Goal: Information Seeking & Learning: Learn about a topic

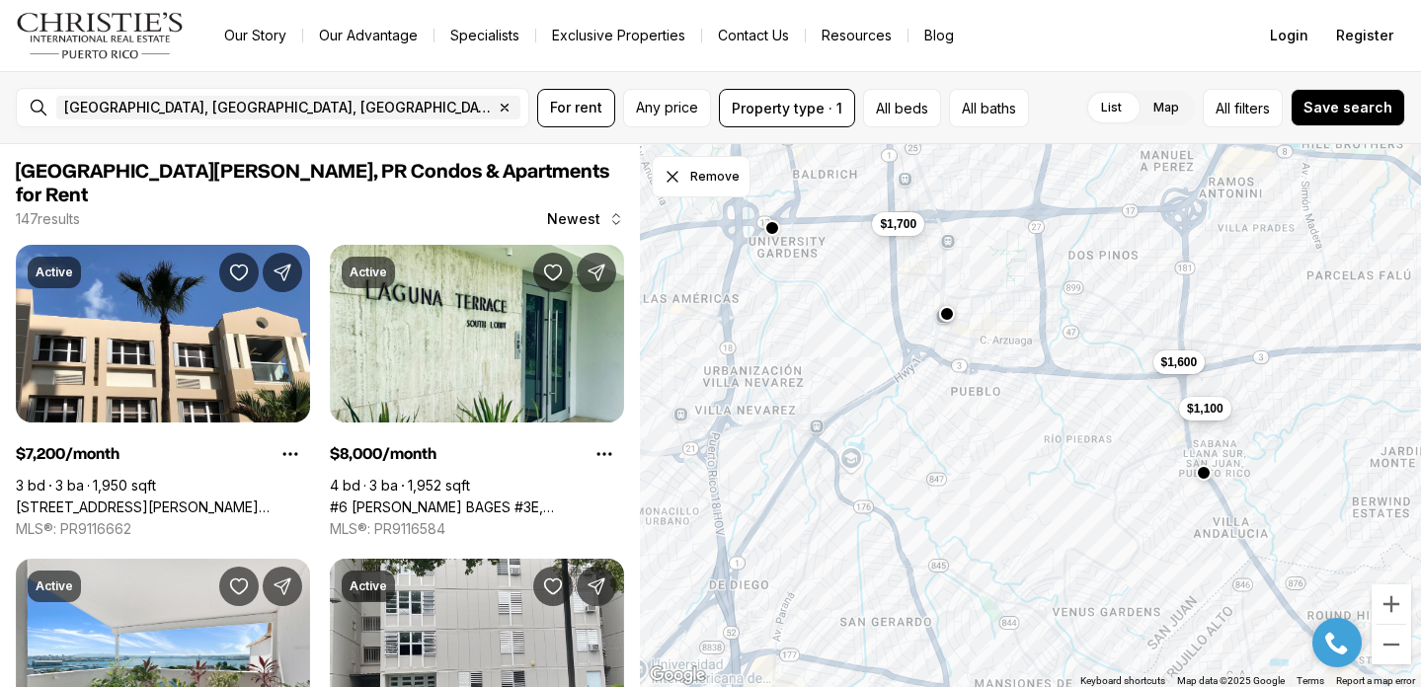
click at [1206, 411] on span "$1,100" at bounding box center [1205, 408] width 37 height 16
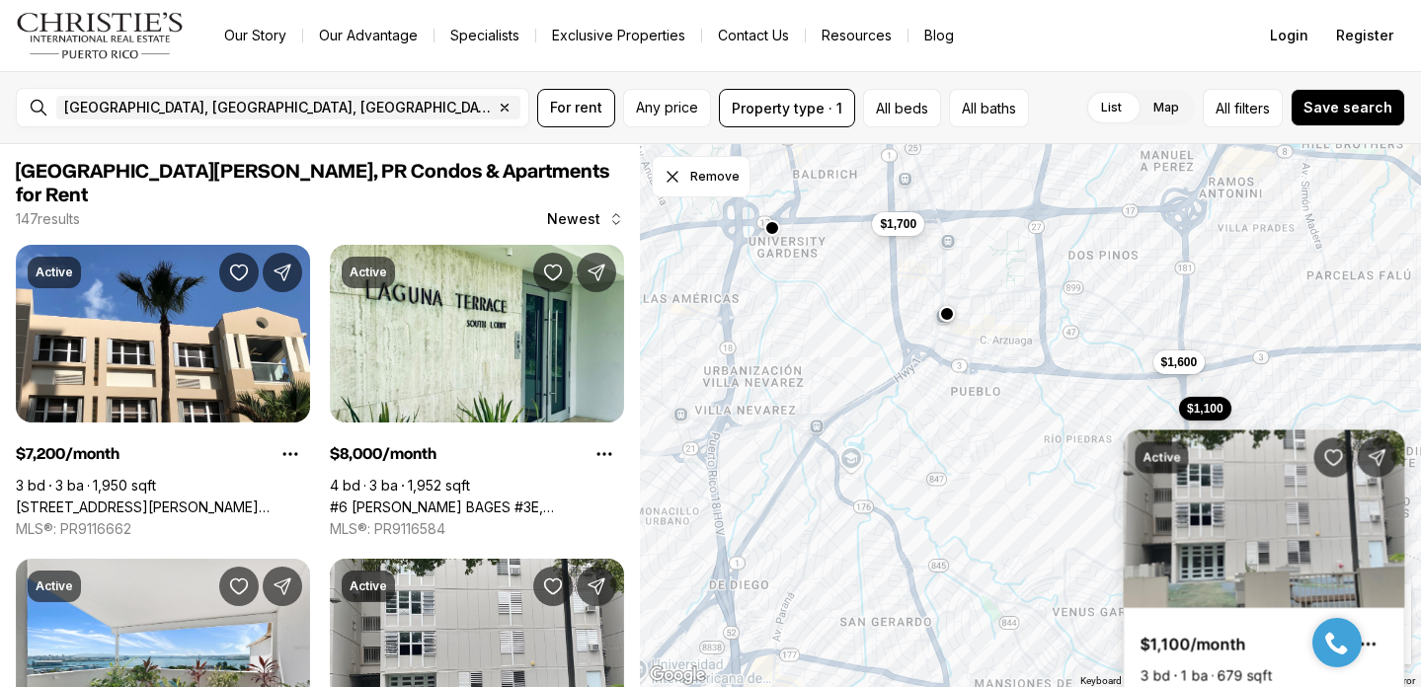
click at [1198, 686] on link "[STREET_ADDRESS][PERSON_NAME]" at bounding box center [1260, 698] width 241 height 18
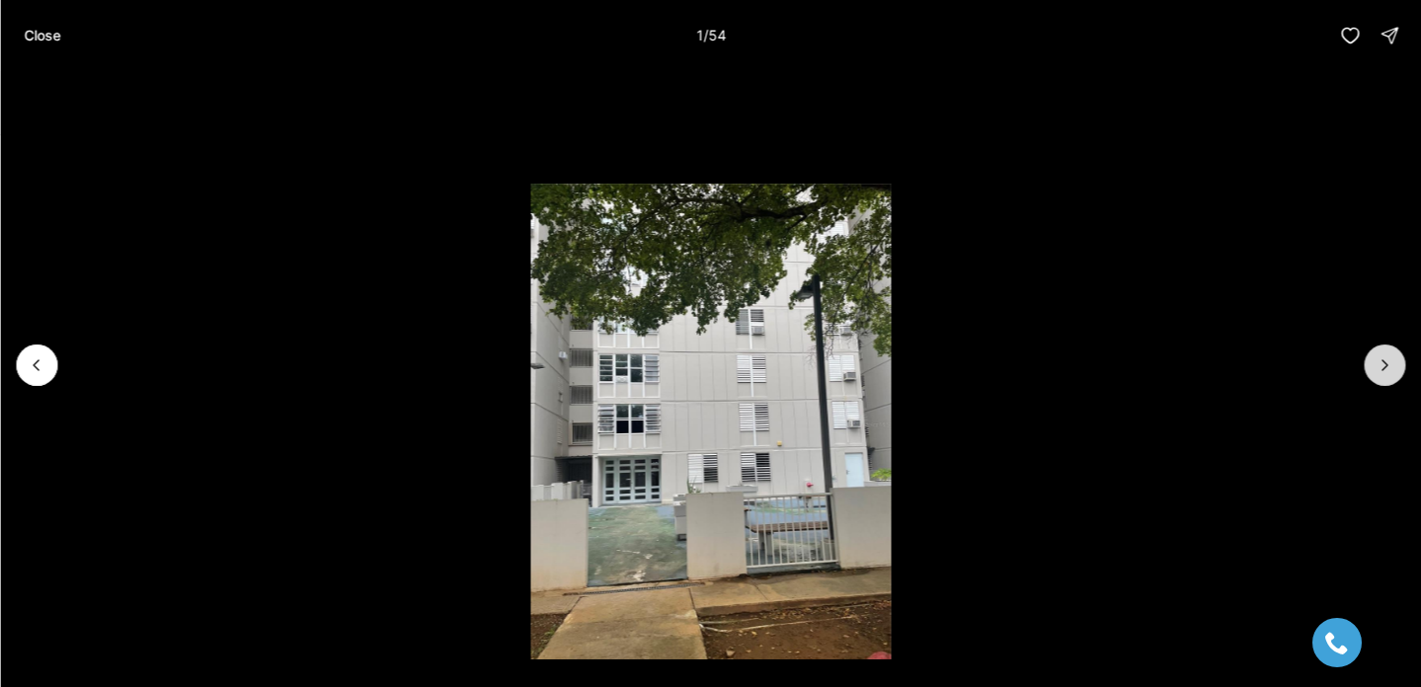
click at [1390, 369] on icon "Next slide" at bounding box center [1384, 365] width 20 height 20
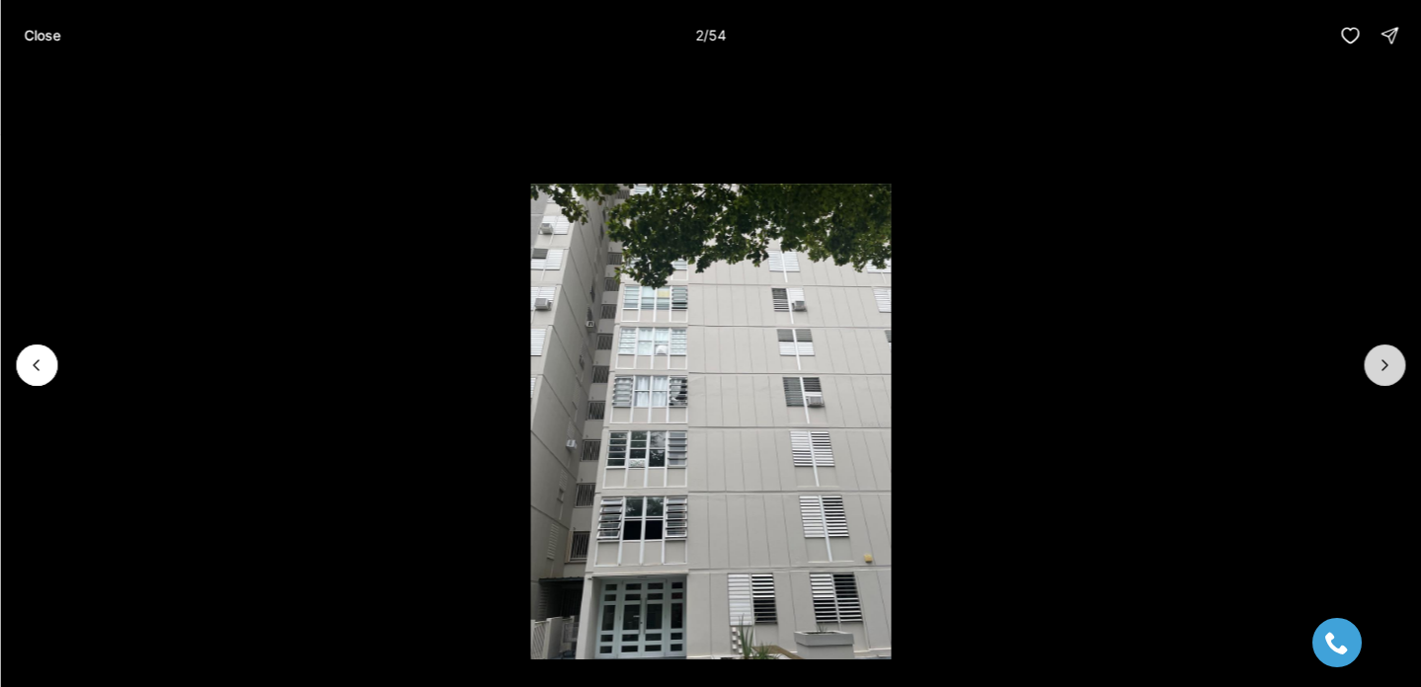
click at [1392, 369] on icon "Next slide" at bounding box center [1384, 365] width 20 height 20
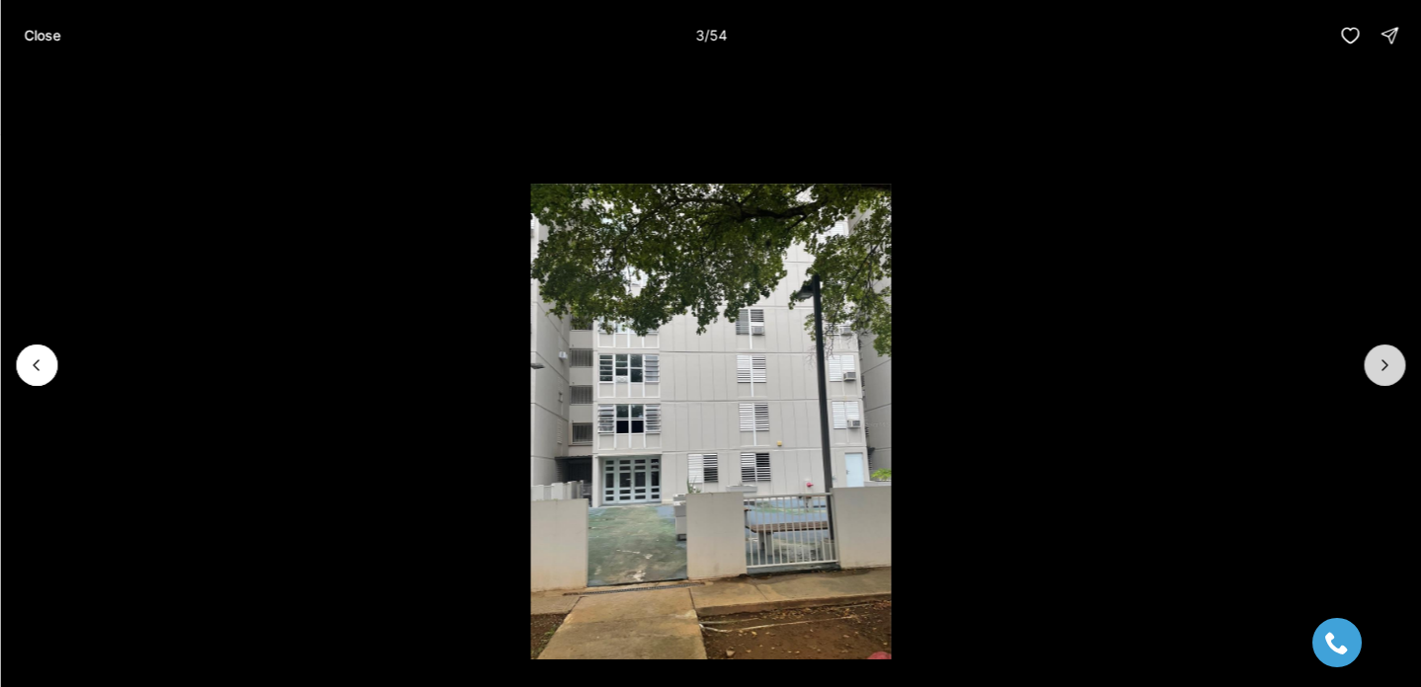
click at [1392, 369] on icon "Next slide" at bounding box center [1384, 365] width 20 height 20
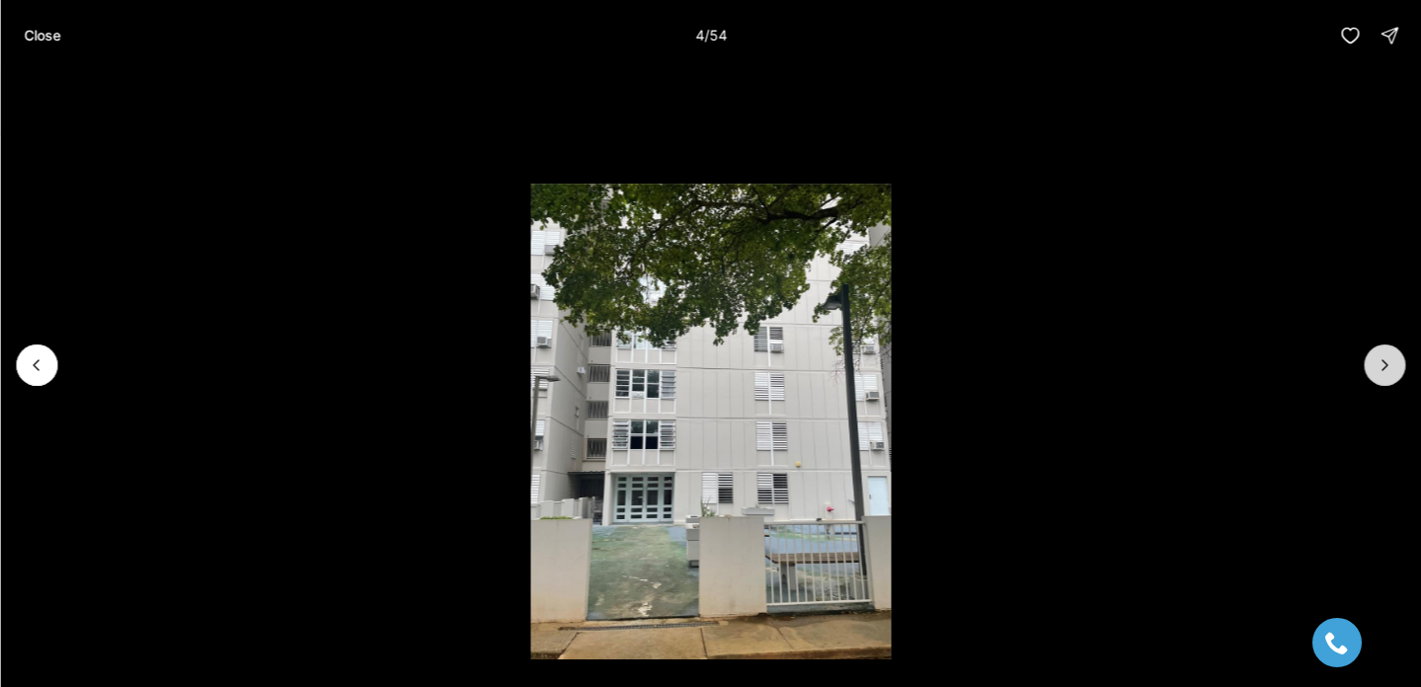
click at [1392, 369] on icon "Next slide" at bounding box center [1384, 365] width 20 height 20
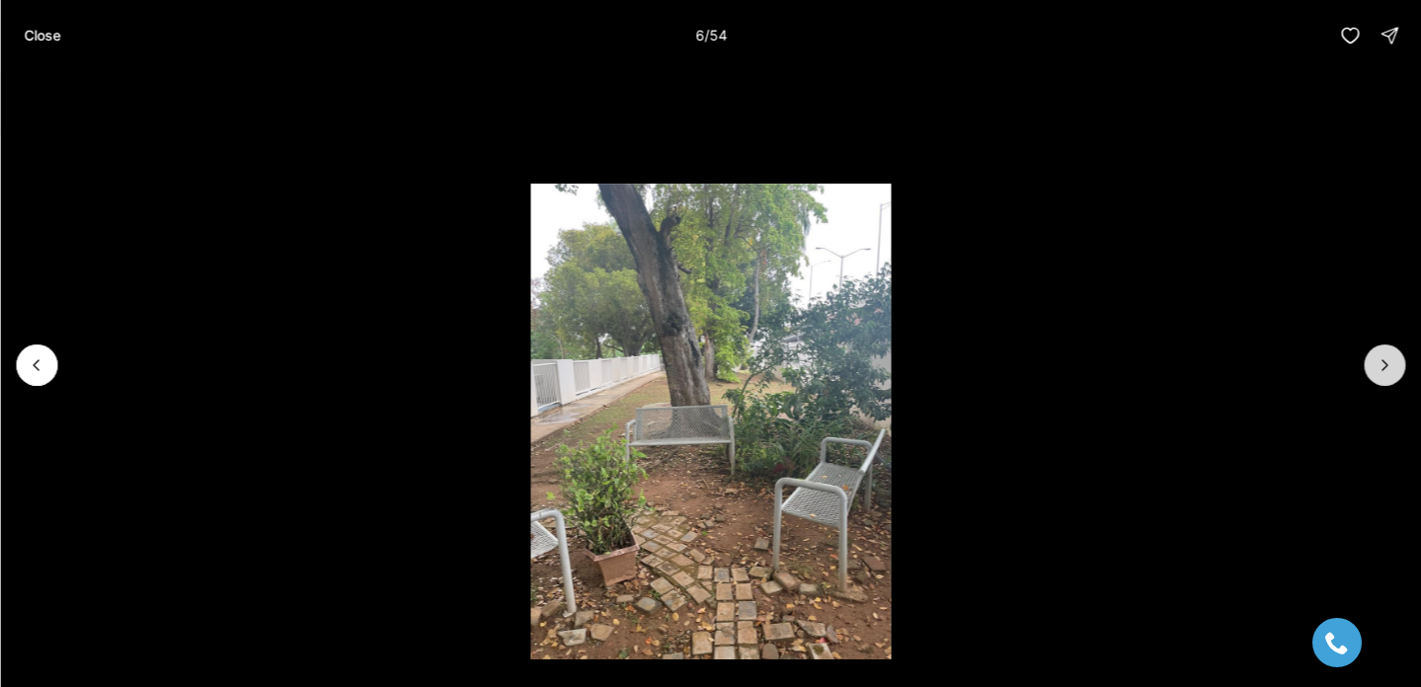
click at [1392, 369] on icon "Next slide" at bounding box center [1384, 365] width 20 height 20
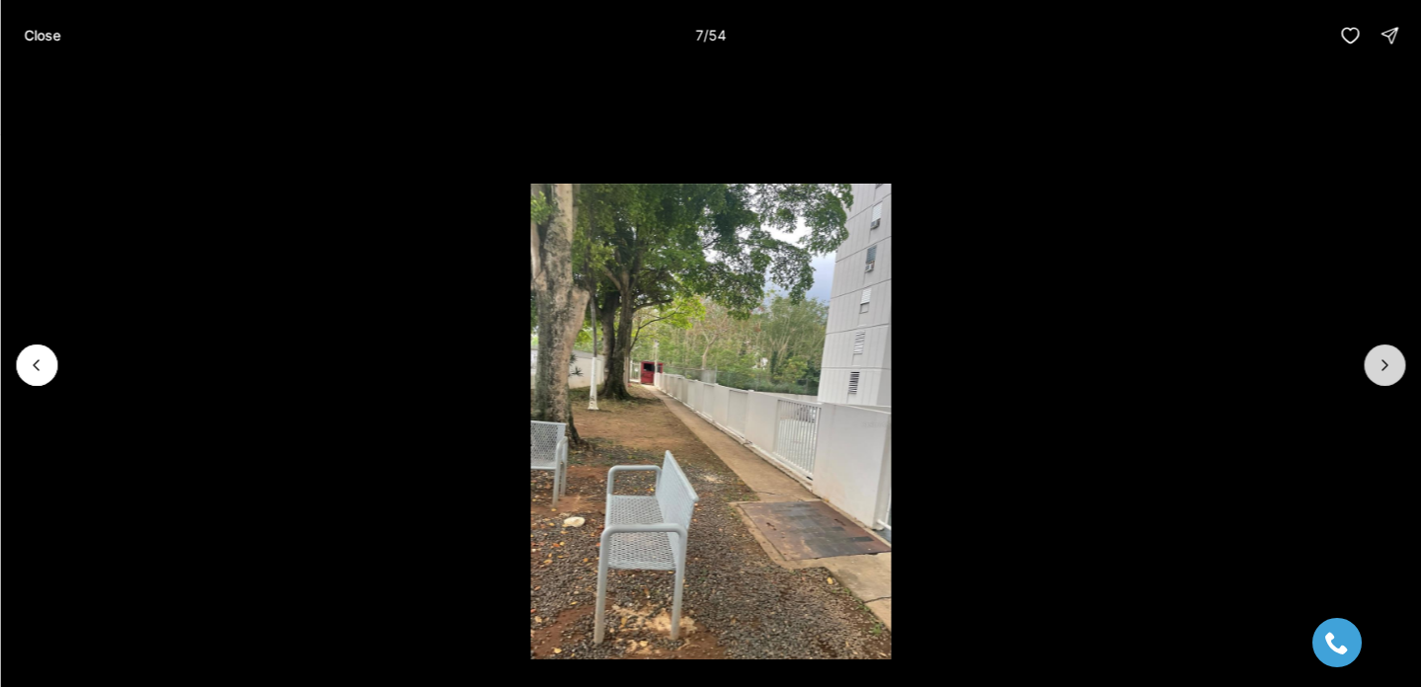
click at [1392, 369] on icon "Next slide" at bounding box center [1384, 365] width 20 height 20
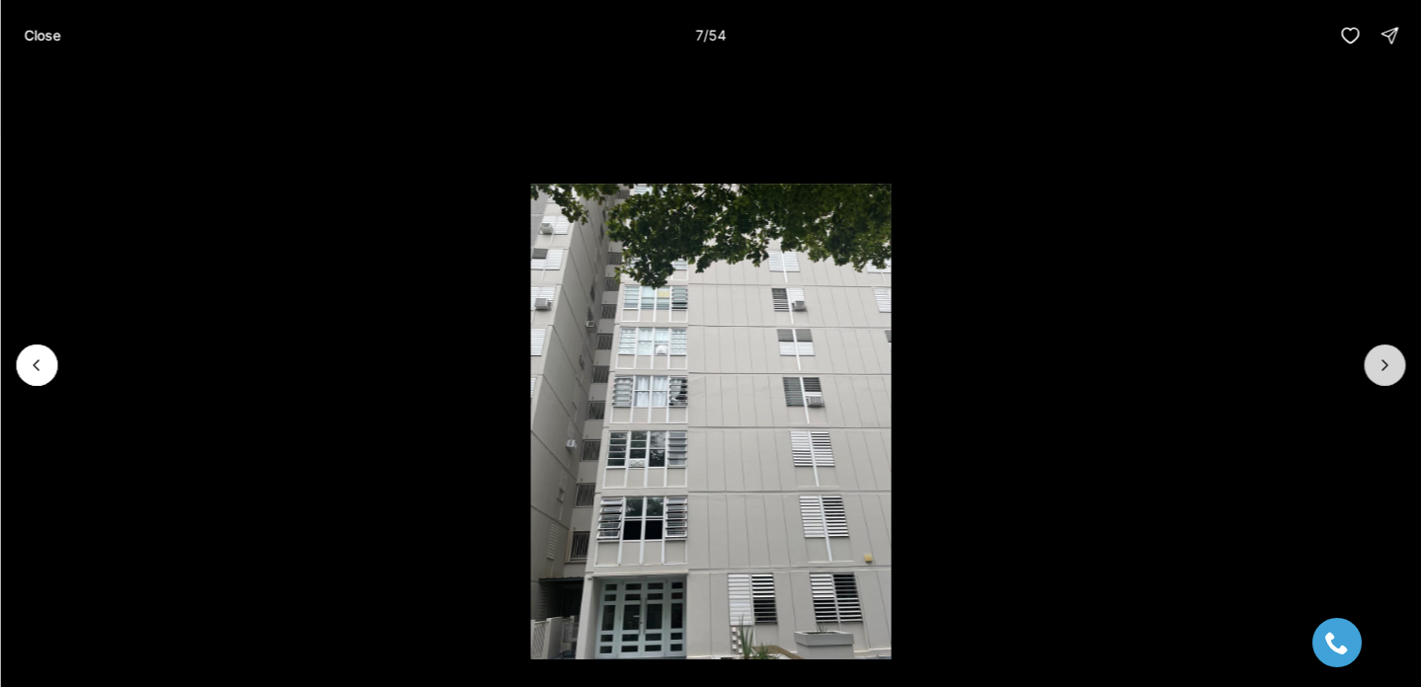
click at [1392, 369] on icon "Next slide" at bounding box center [1384, 365] width 20 height 20
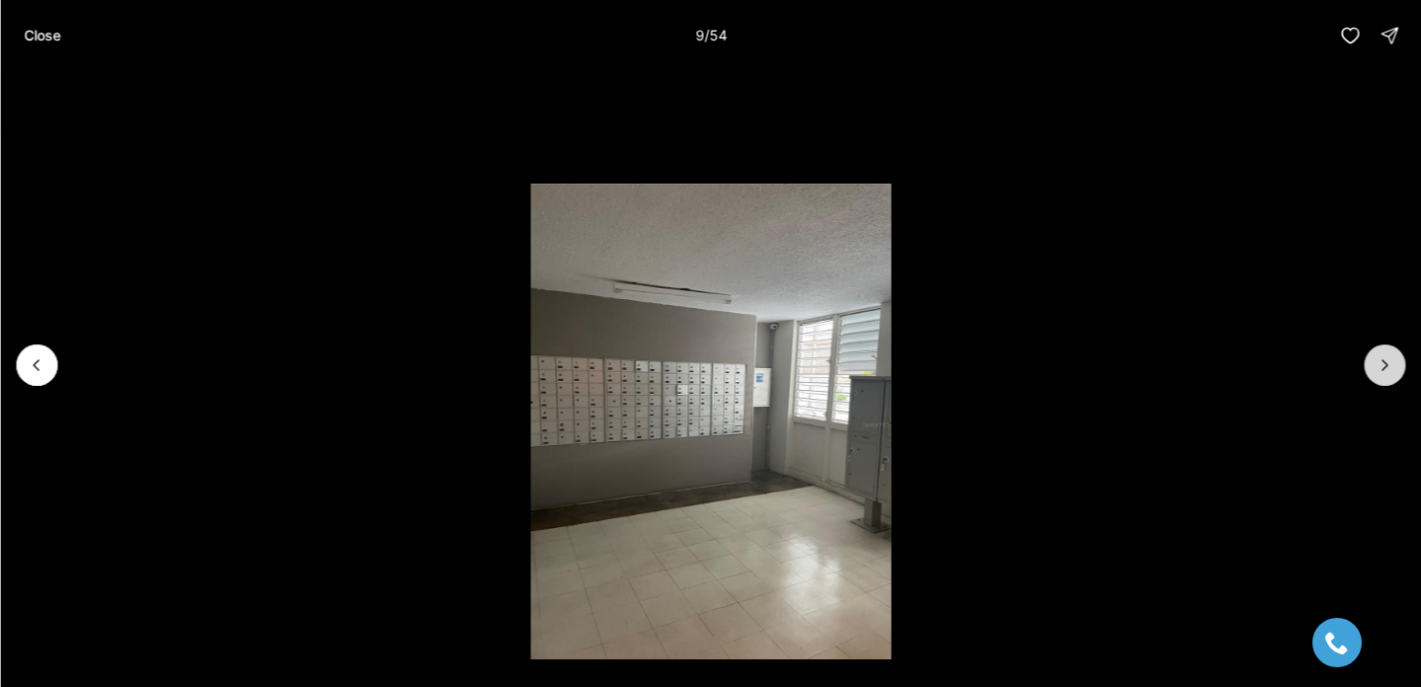
click at [1392, 369] on icon "Next slide" at bounding box center [1384, 365] width 20 height 20
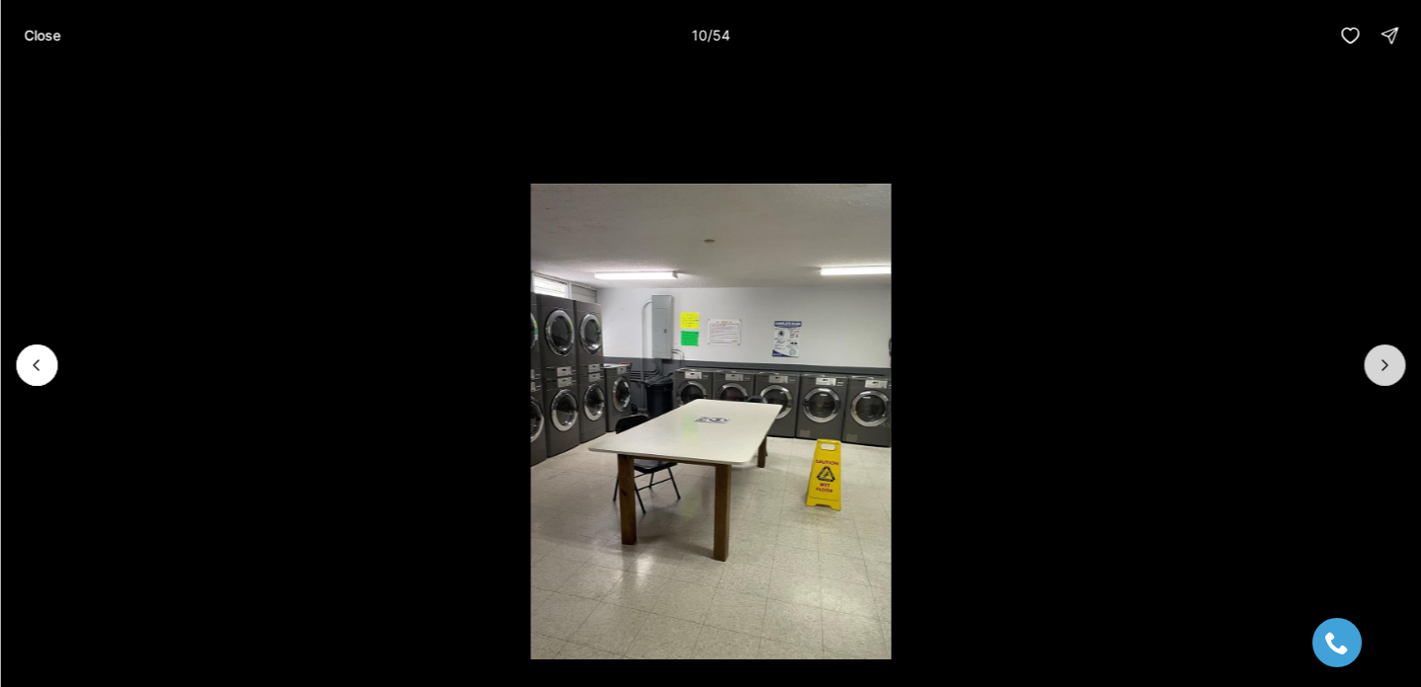
click at [1392, 369] on icon "Next slide" at bounding box center [1384, 365] width 20 height 20
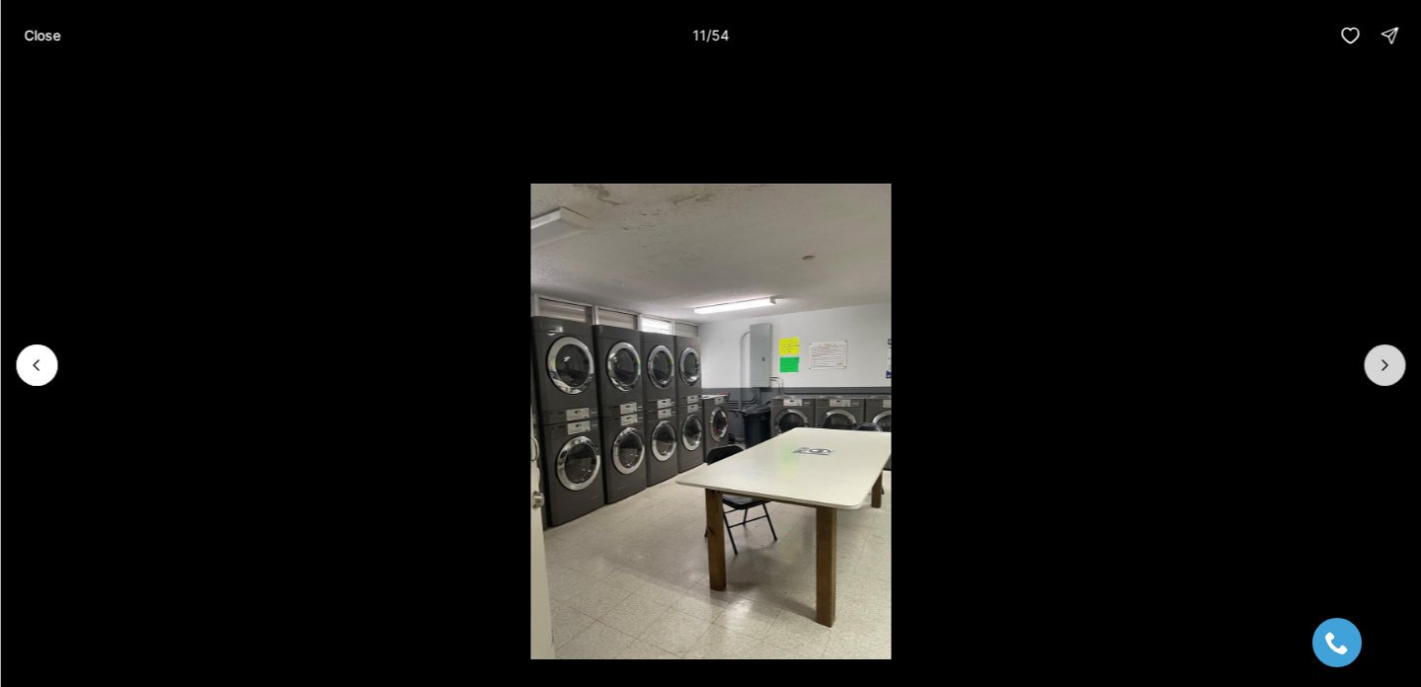
click at [1392, 369] on icon "Next slide" at bounding box center [1384, 365] width 20 height 20
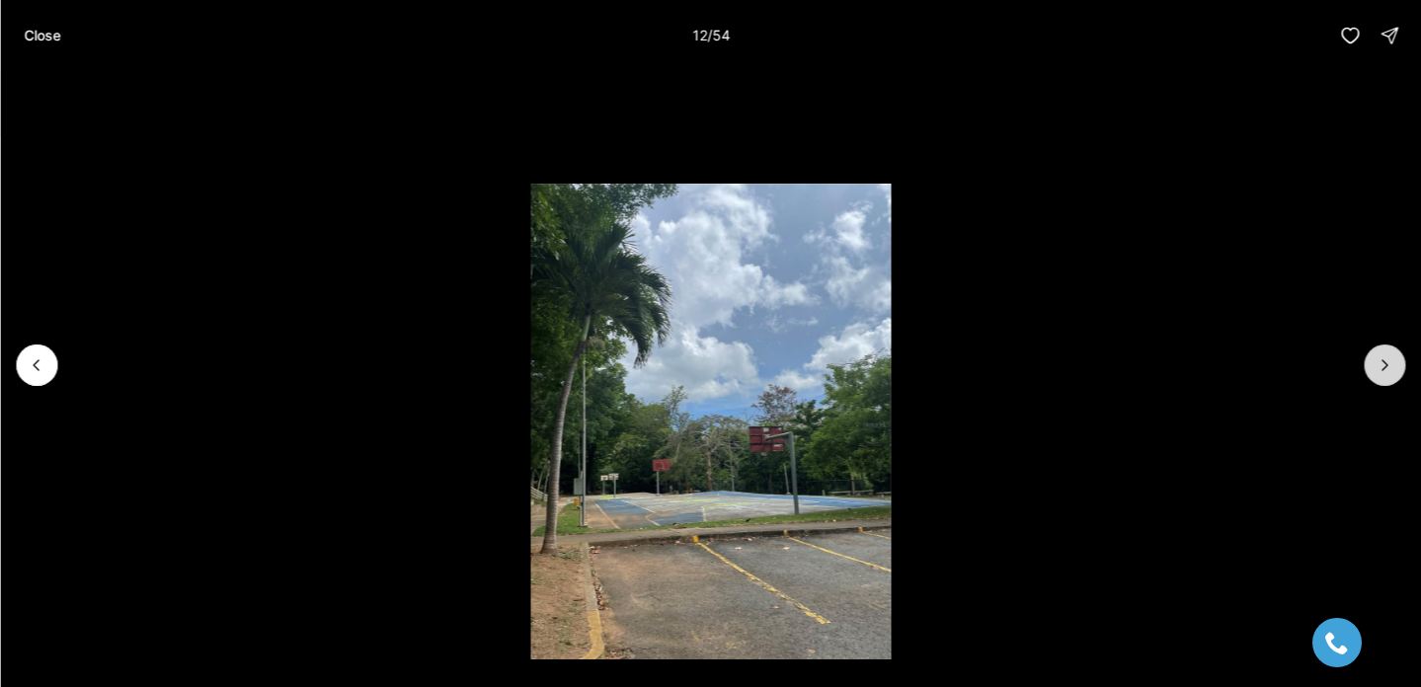
click at [1392, 369] on icon "Next slide" at bounding box center [1384, 365] width 20 height 20
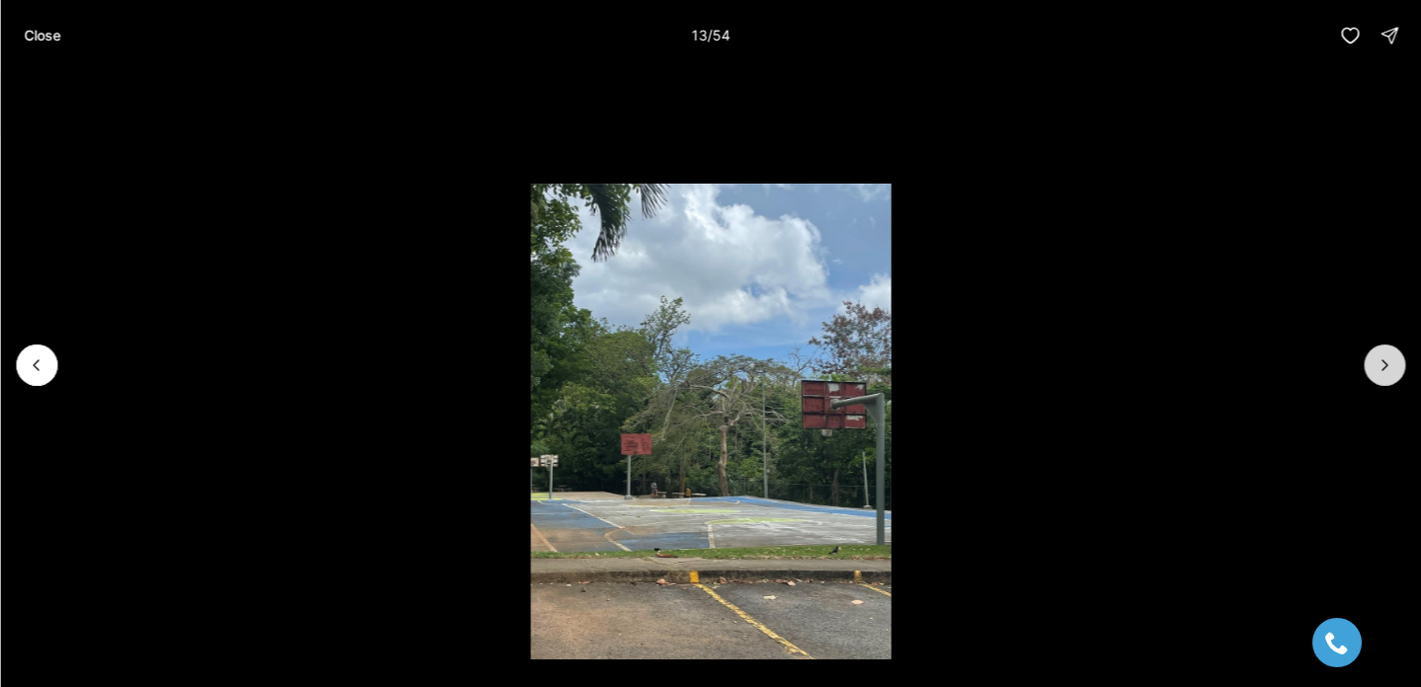
click at [1392, 369] on icon "Next slide" at bounding box center [1384, 365] width 20 height 20
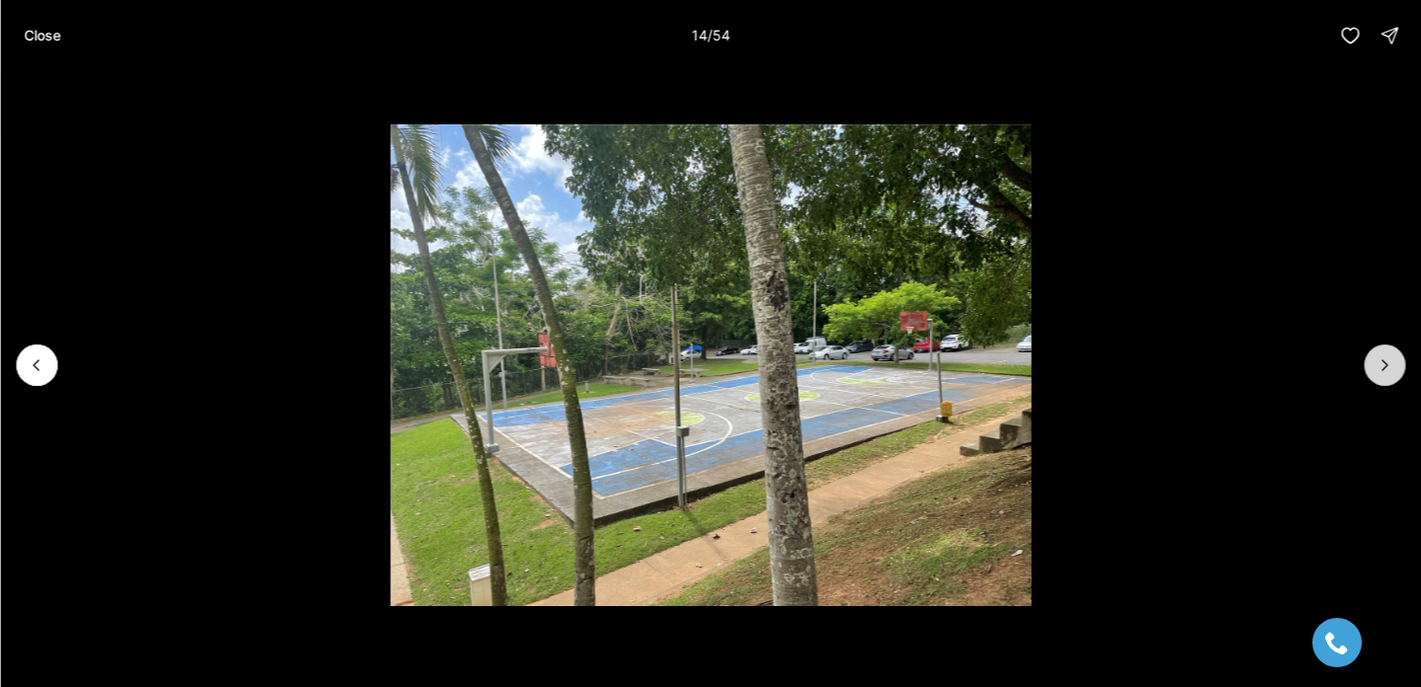
click at [1392, 369] on icon "Next slide" at bounding box center [1384, 365] width 20 height 20
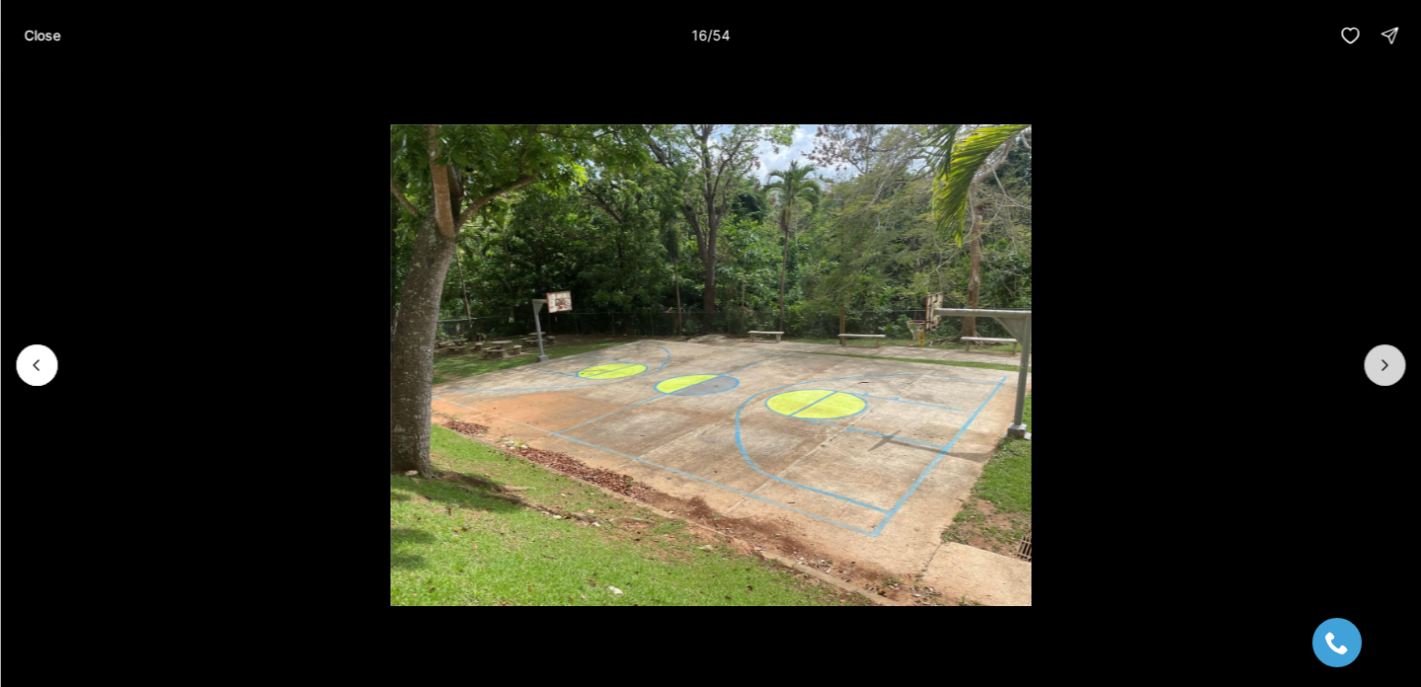
click at [1392, 369] on icon "Next slide" at bounding box center [1384, 365] width 20 height 20
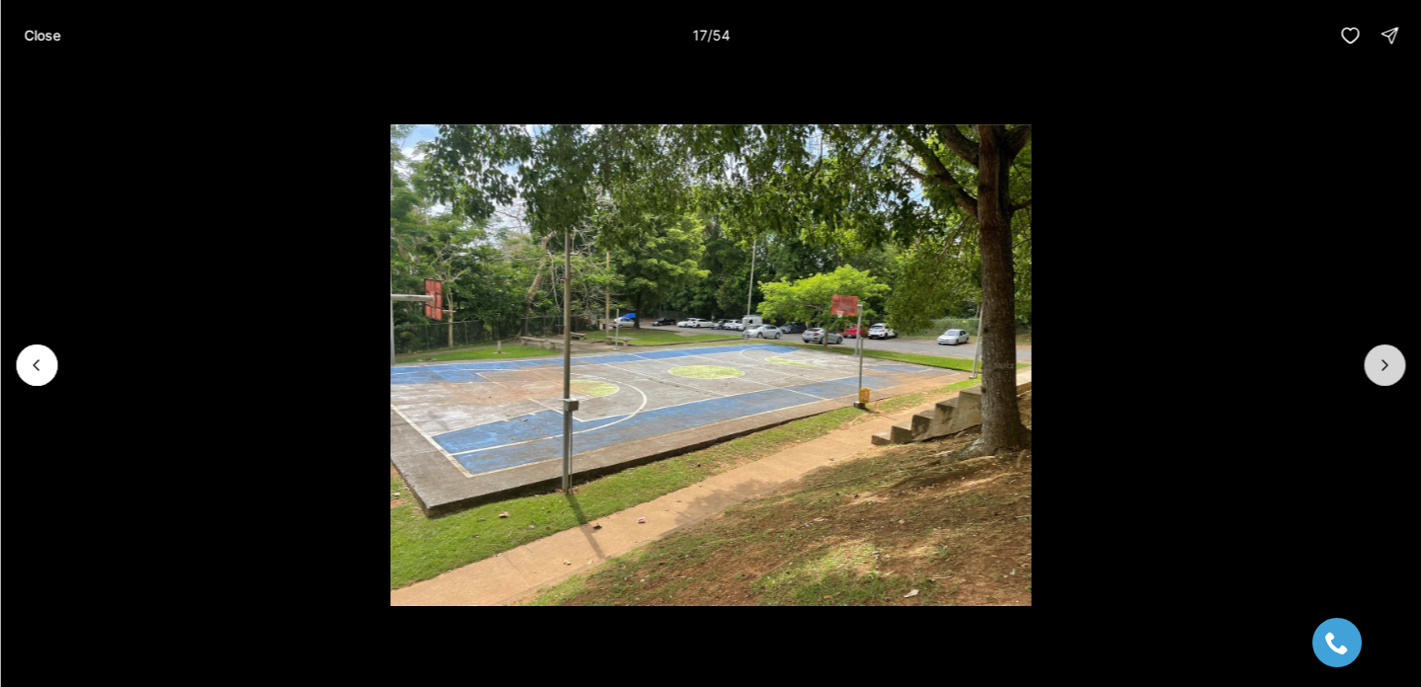
click at [1392, 369] on icon "Next slide" at bounding box center [1384, 365] width 20 height 20
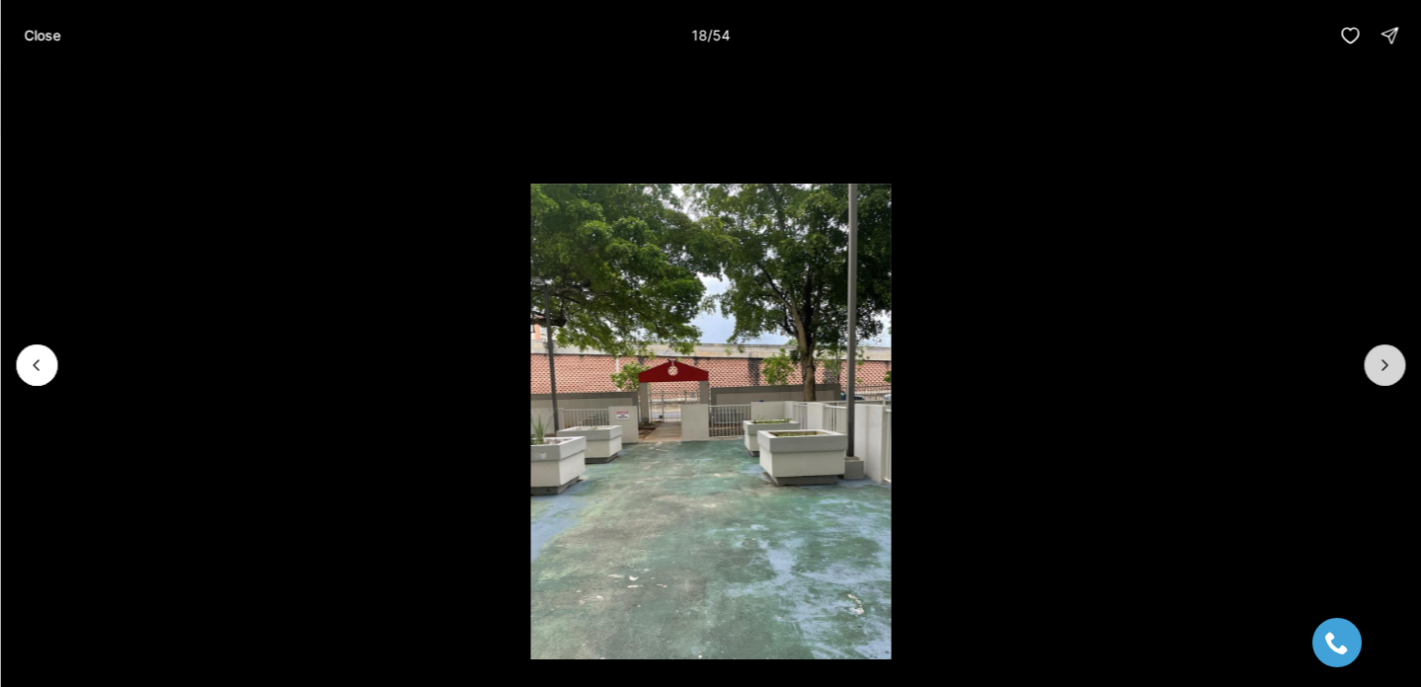
click at [1392, 369] on icon "Next slide" at bounding box center [1384, 365] width 20 height 20
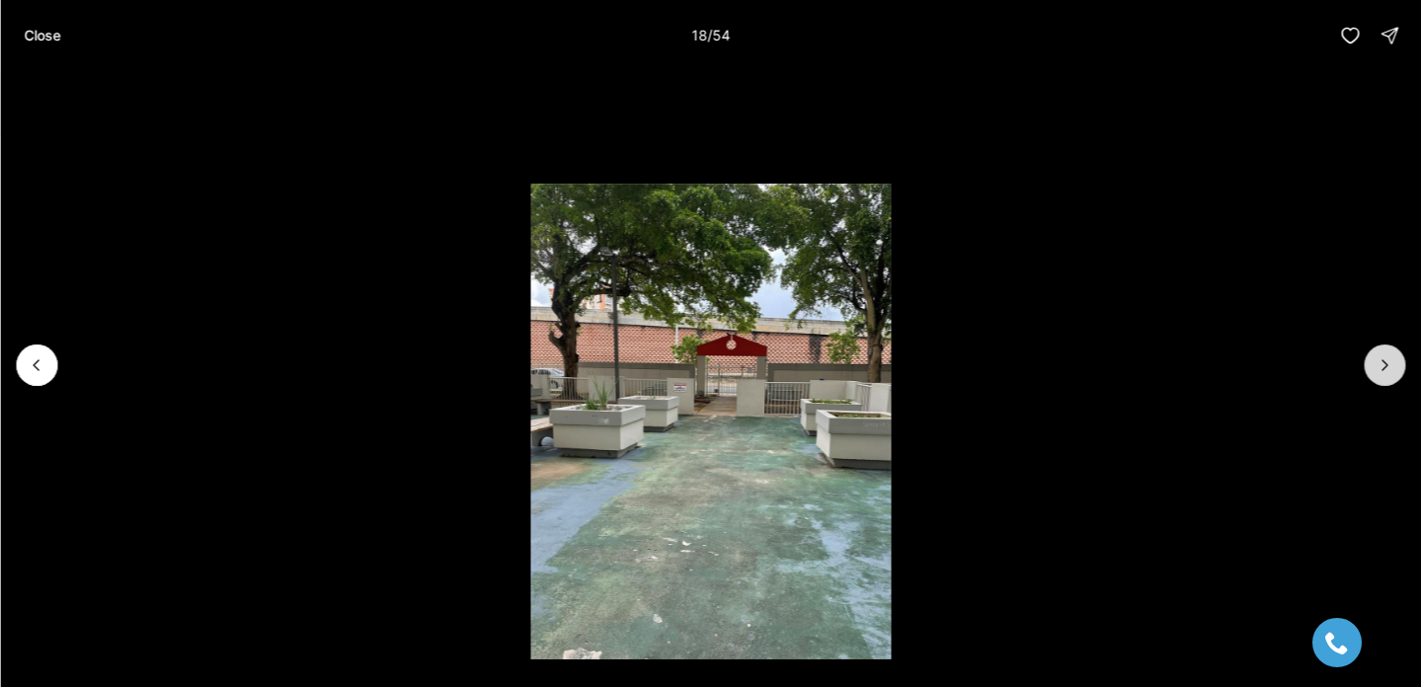
click at [1392, 369] on icon "Next slide" at bounding box center [1384, 365] width 20 height 20
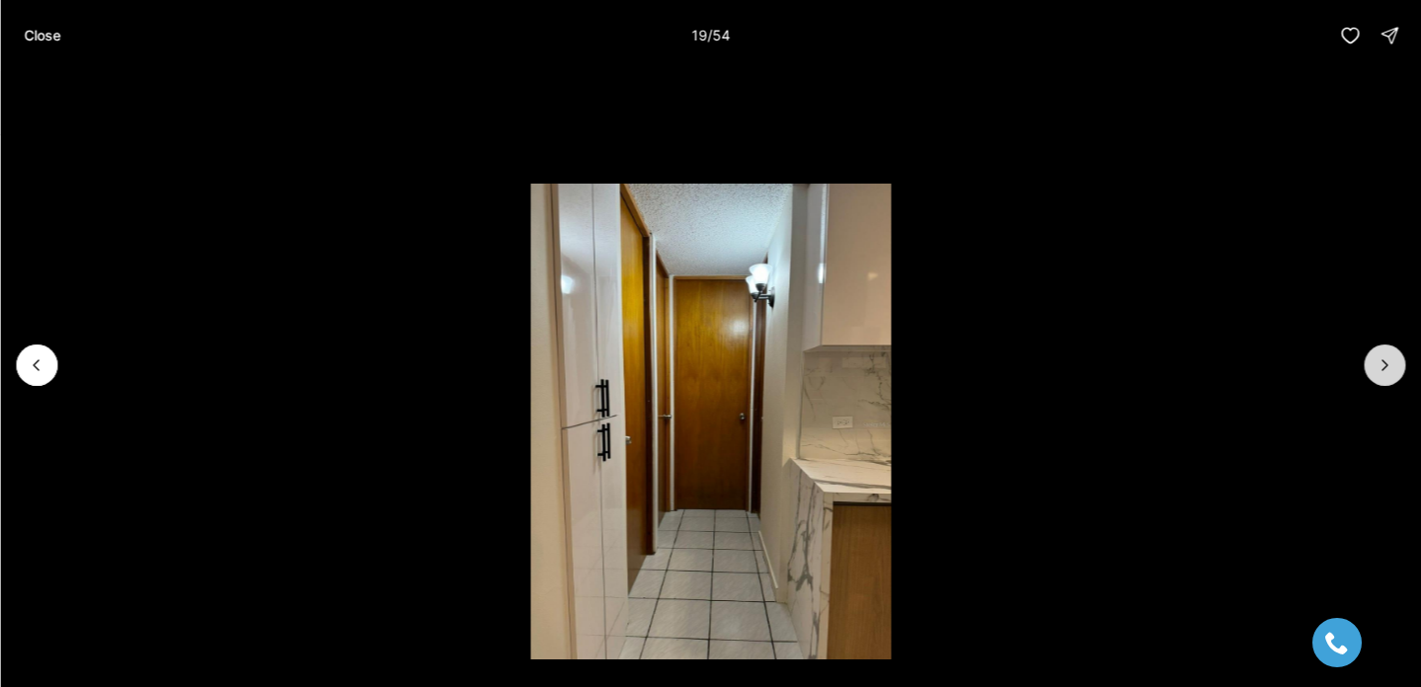
click at [1392, 369] on icon "Next slide" at bounding box center [1384, 365] width 20 height 20
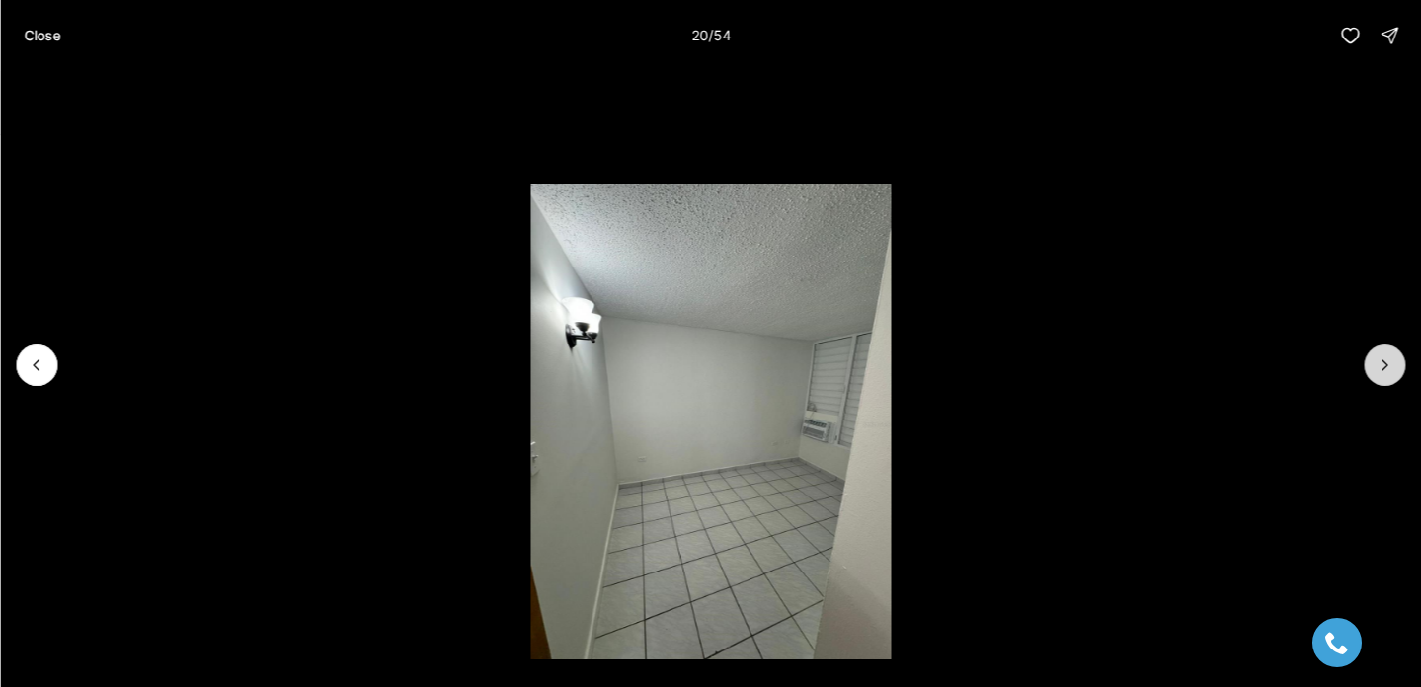
click at [1392, 369] on icon "Next slide" at bounding box center [1384, 365] width 20 height 20
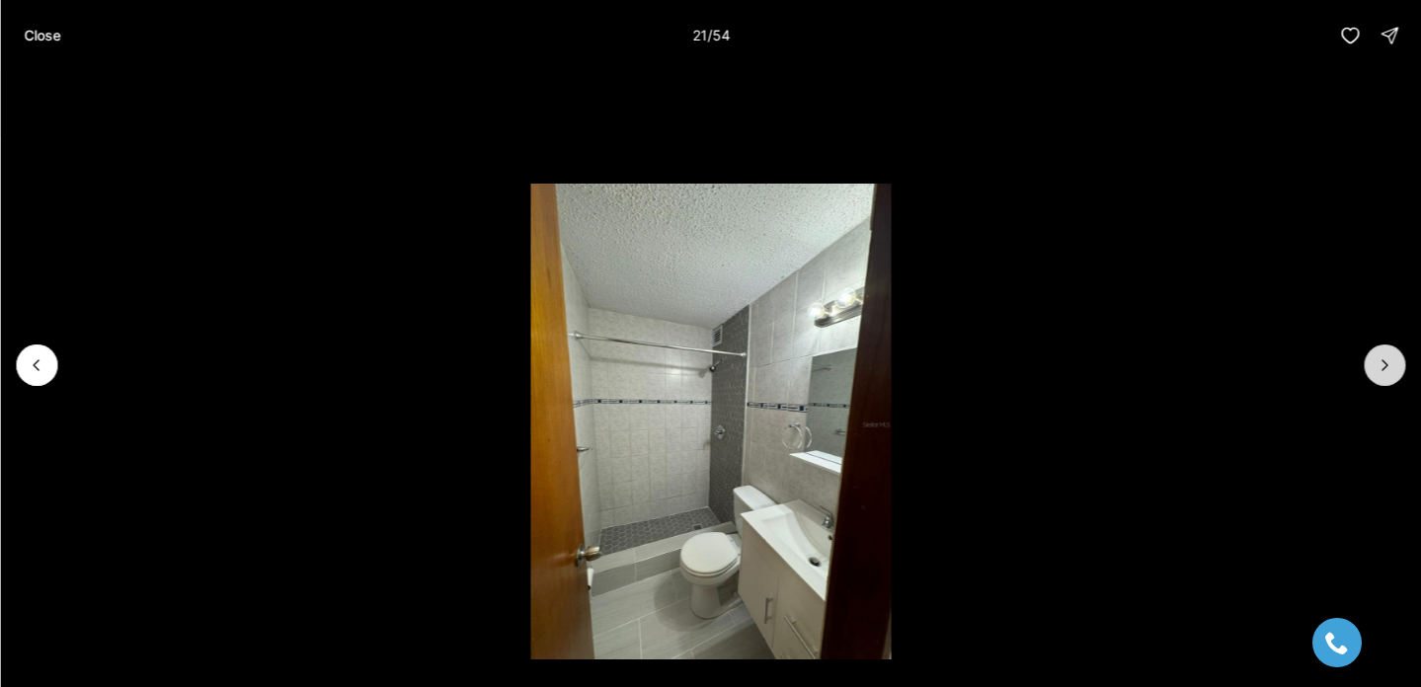
click at [1392, 369] on icon "Next slide" at bounding box center [1384, 365] width 20 height 20
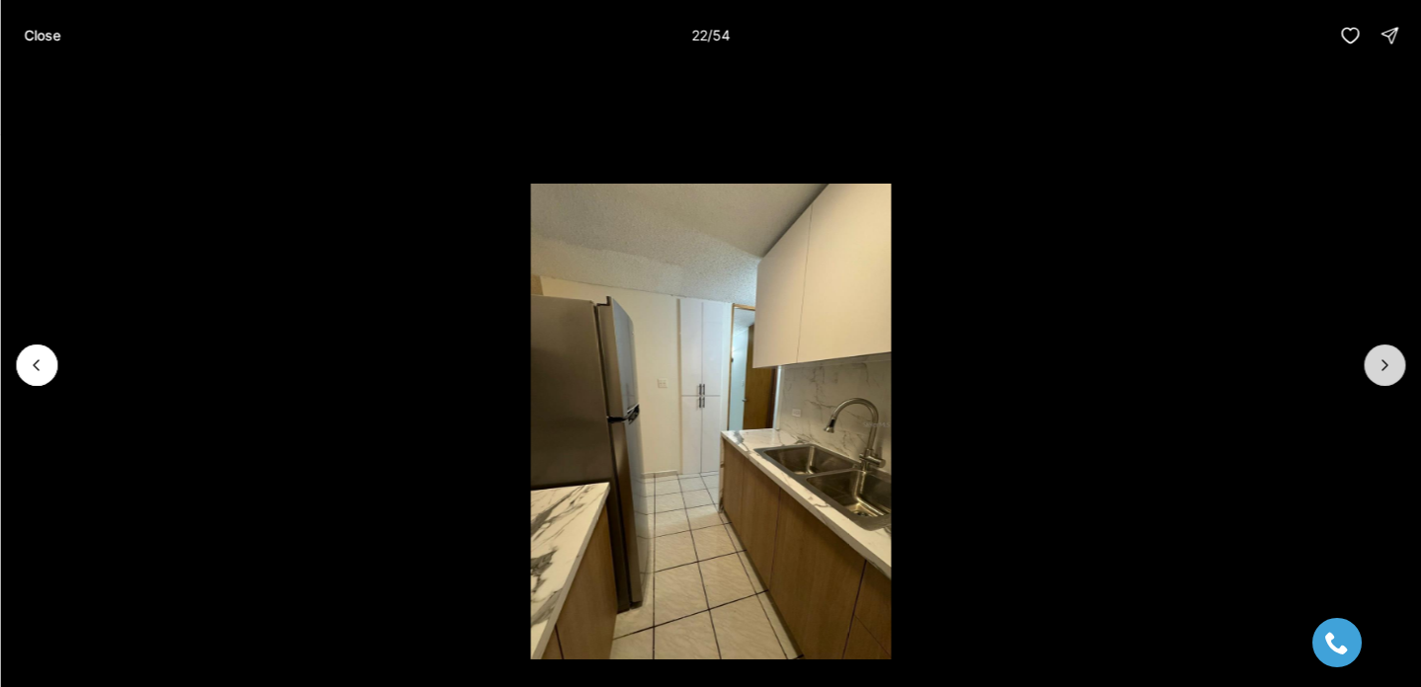
click at [1392, 369] on icon "Next slide" at bounding box center [1384, 365] width 20 height 20
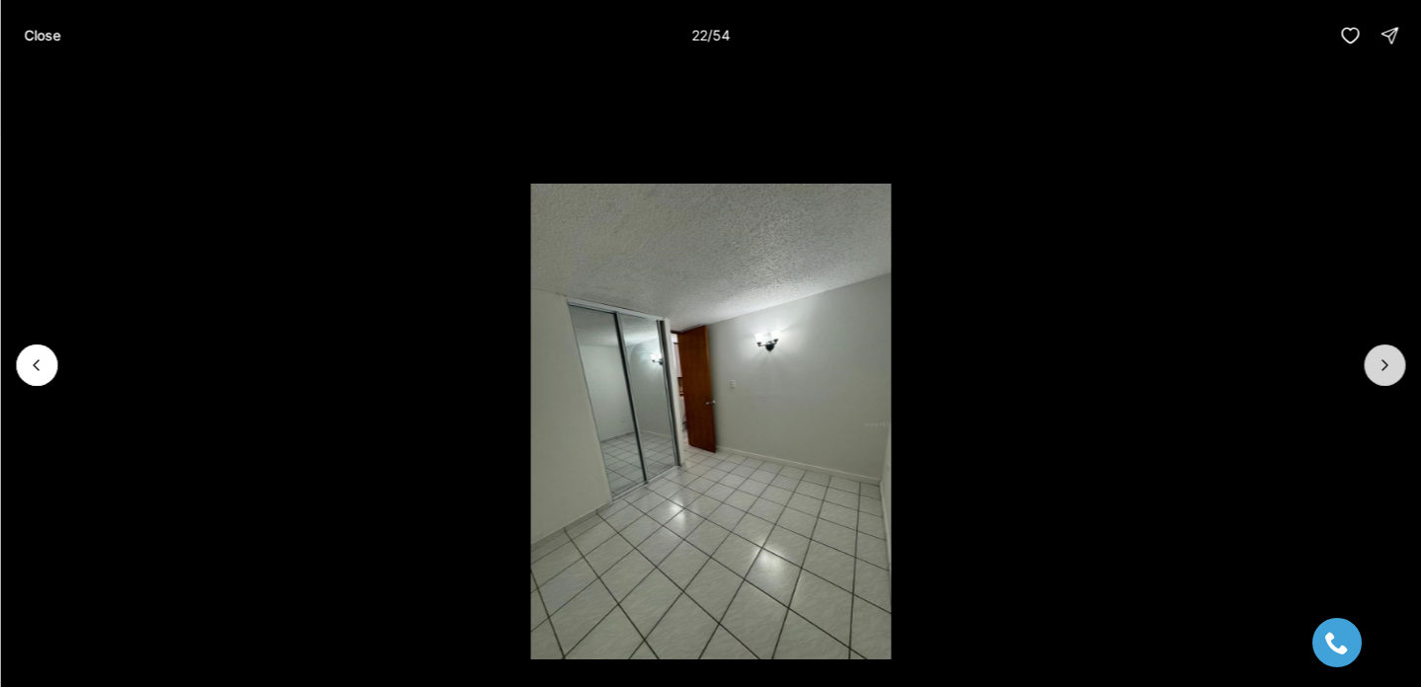
click at [1392, 369] on icon "Next slide" at bounding box center [1384, 365] width 20 height 20
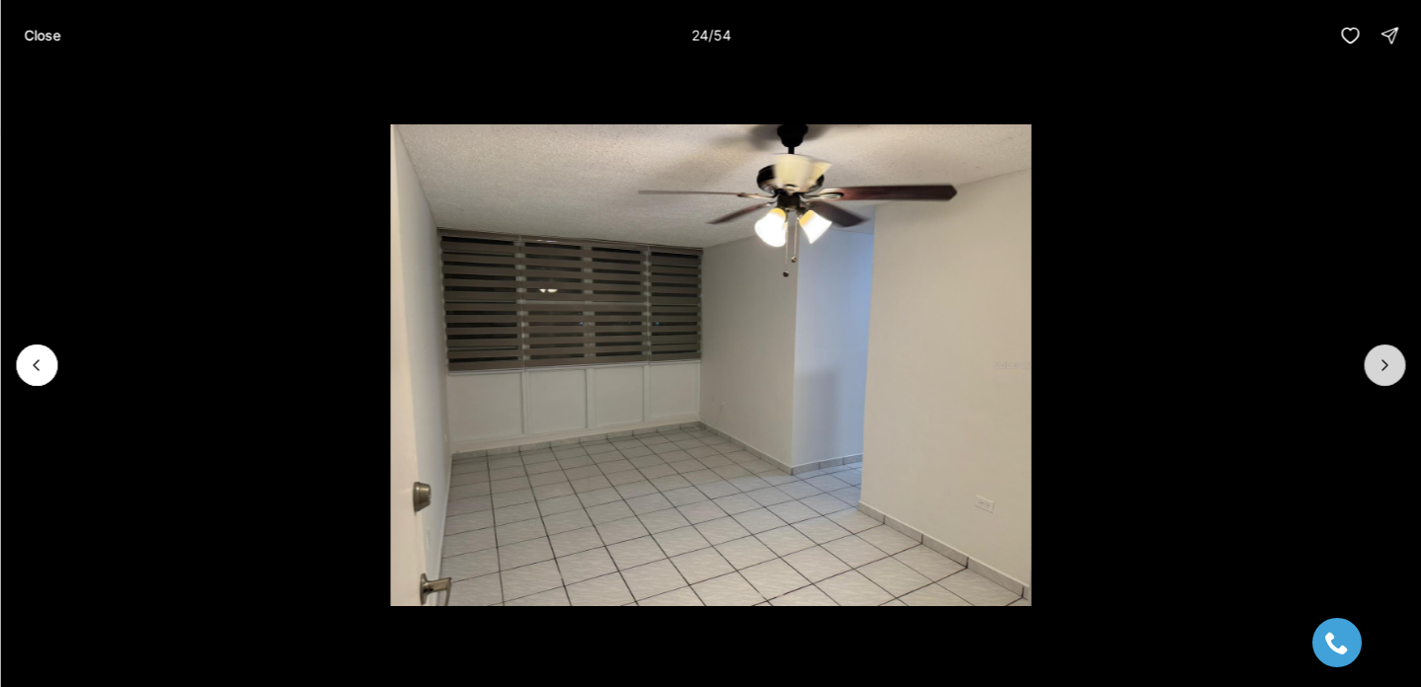
click at [1392, 369] on icon "Next slide" at bounding box center [1384, 365] width 20 height 20
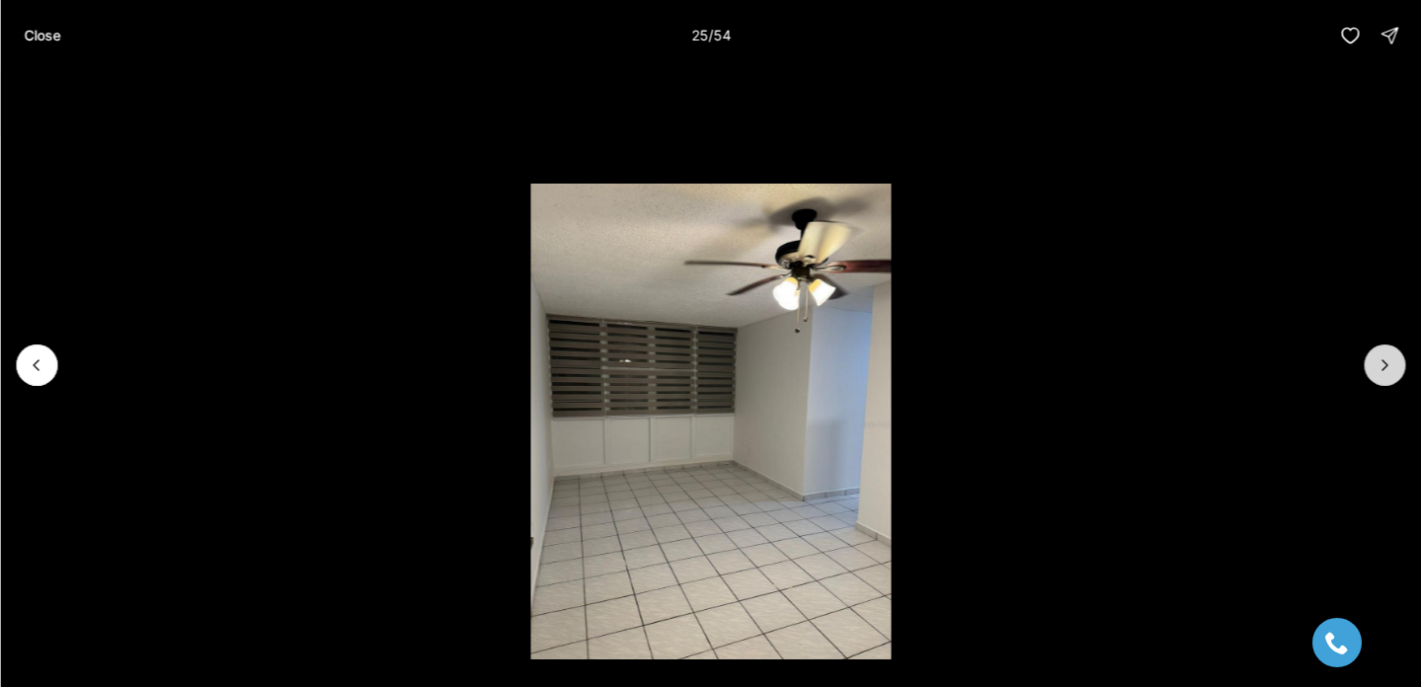
click at [1392, 369] on icon "Next slide" at bounding box center [1384, 365] width 20 height 20
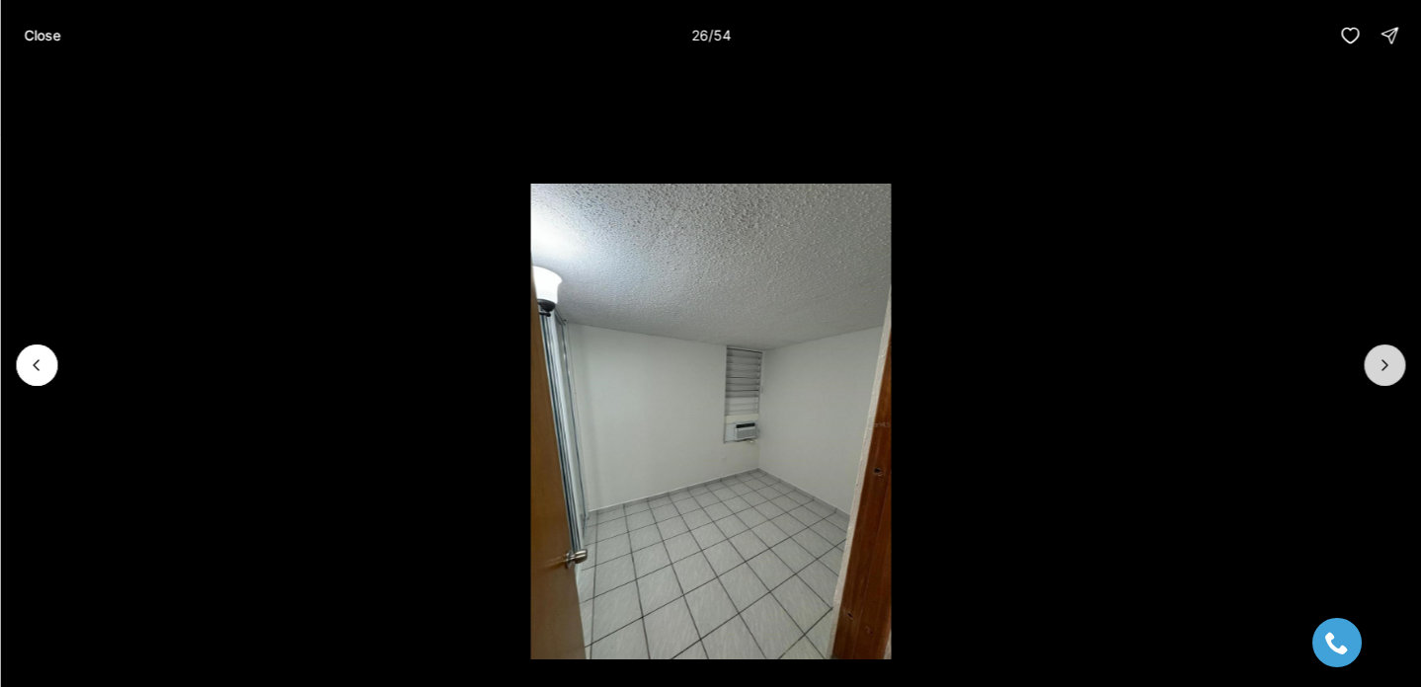
click at [1392, 369] on icon "Next slide" at bounding box center [1384, 365] width 20 height 20
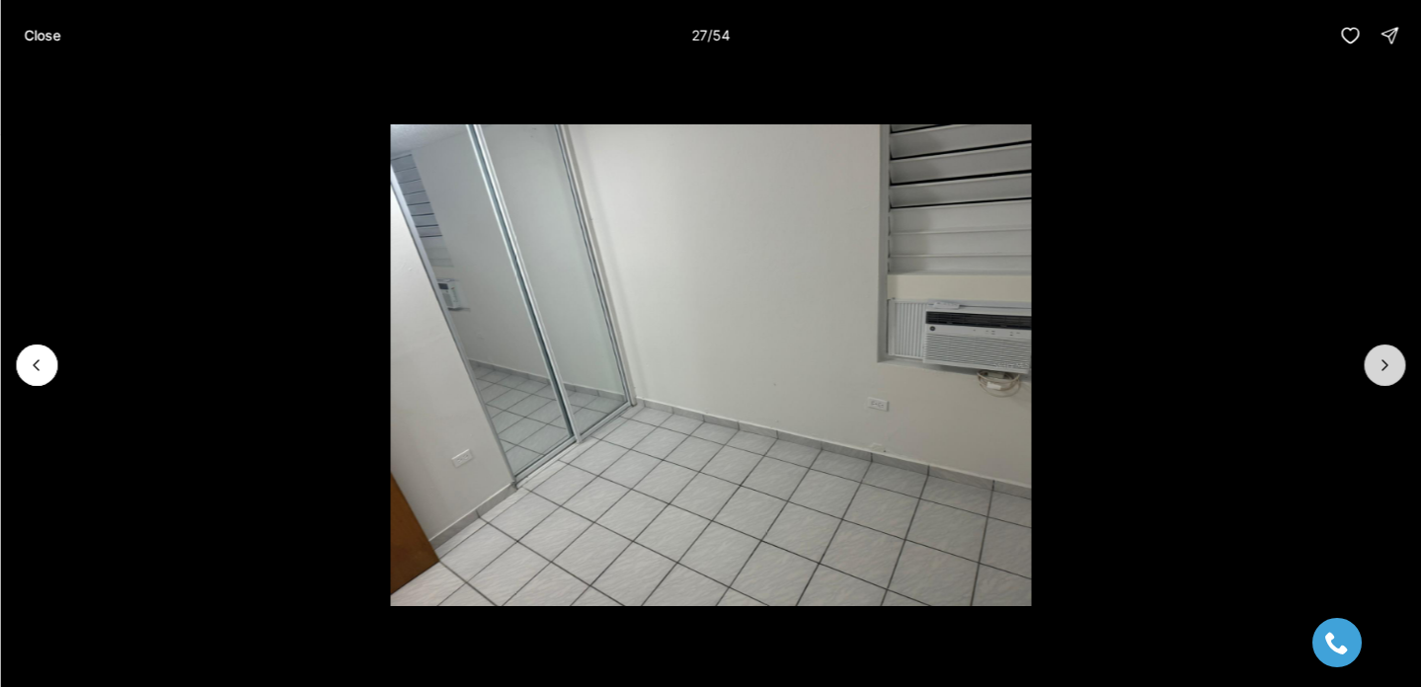
click at [1392, 369] on icon "Next slide" at bounding box center [1384, 365] width 20 height 20
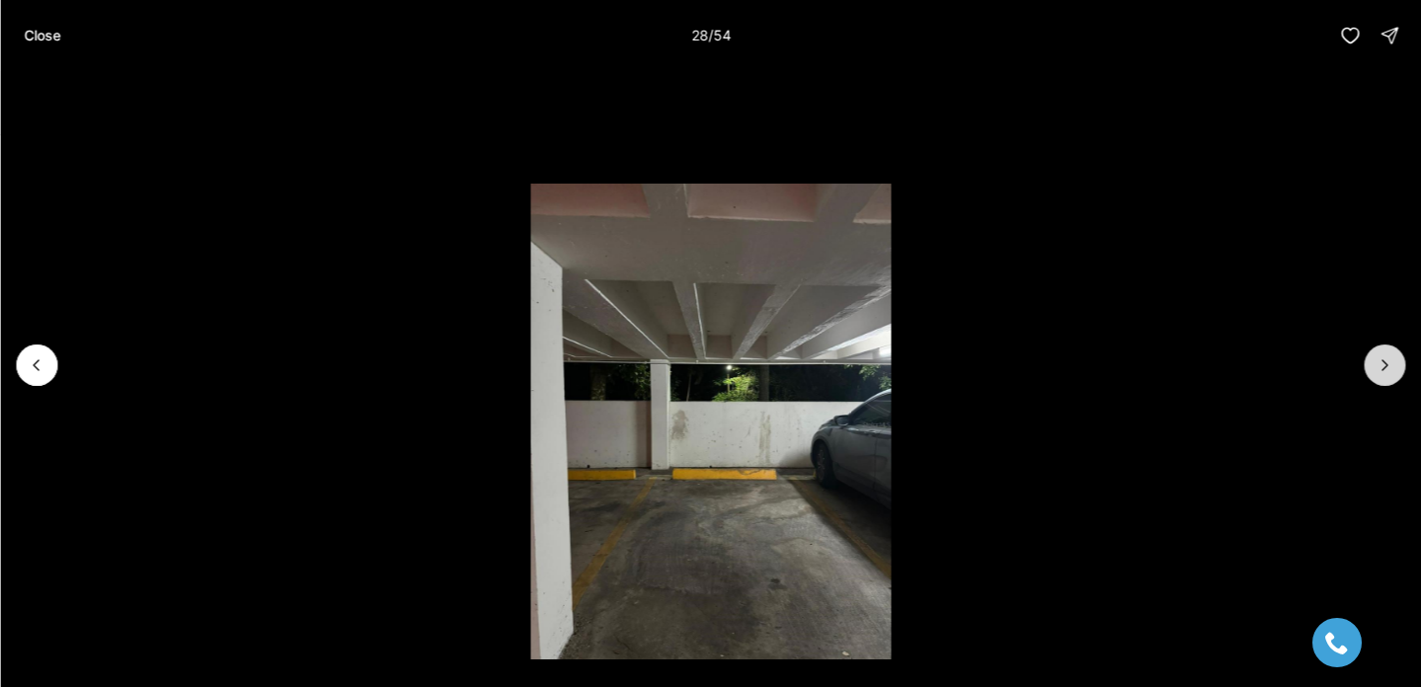
click at [1392, 369] on icon "Next slide" at bounding box center [1384, 365] width 20 height 20
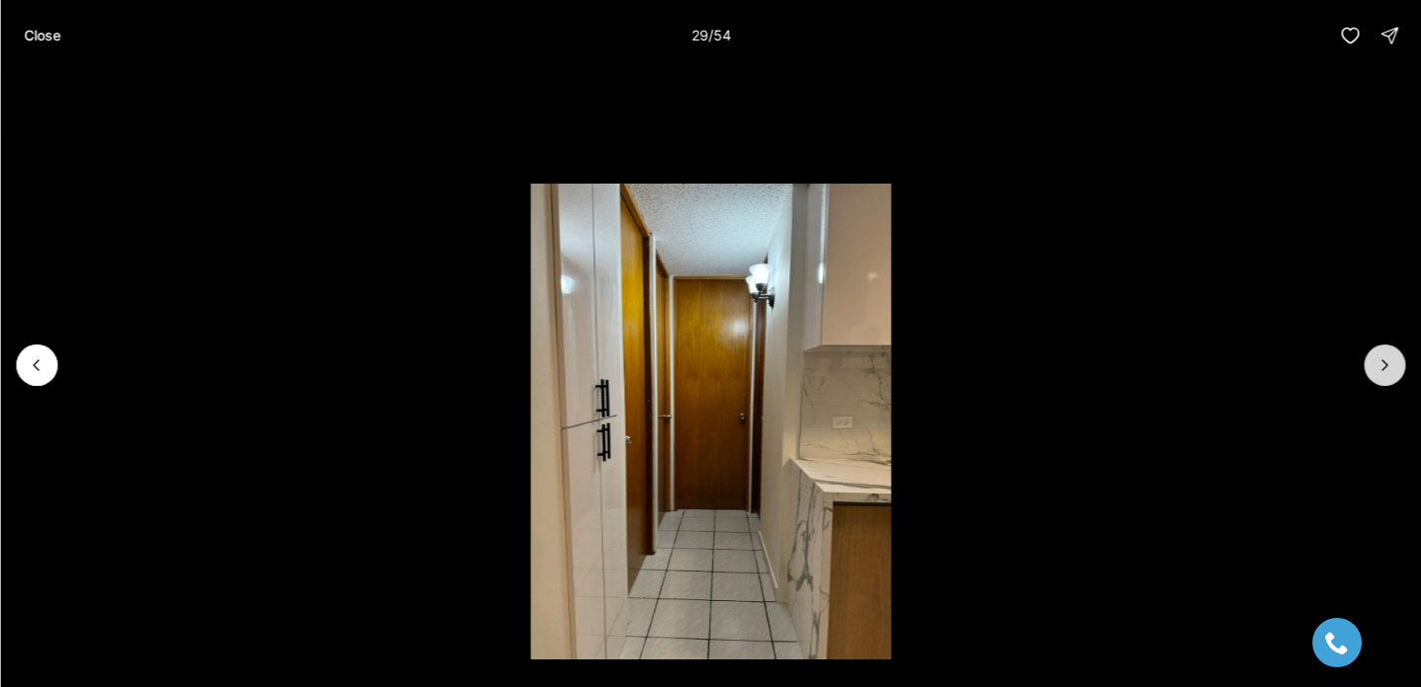
click at [1392, 369] on icon "Next slide" at bounding box center [1384, 365] width 20 height 20
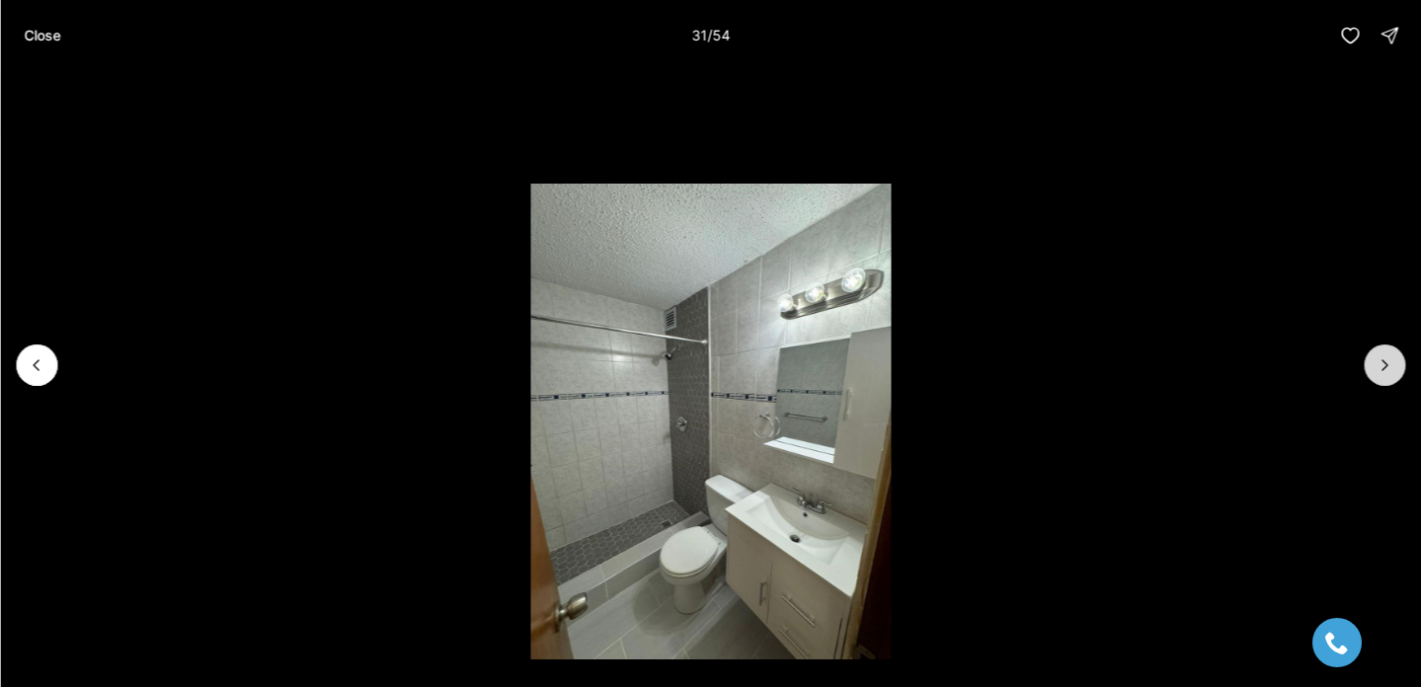
click at [1392, 369] on icon "Next slide" at bounding box center [1384, 365] width 20 height 20
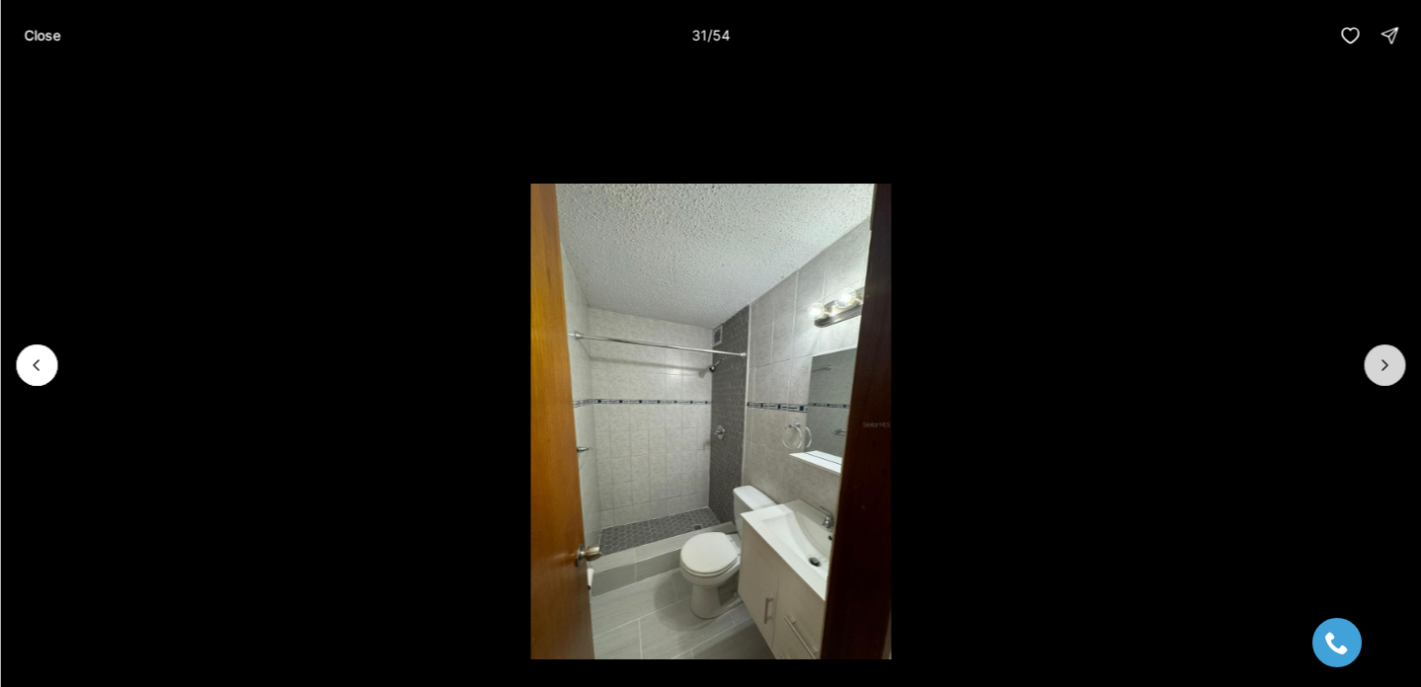
click at [1392, 369] on icon "Next slide" at bounding box center [1384, 365] width 20 height 20
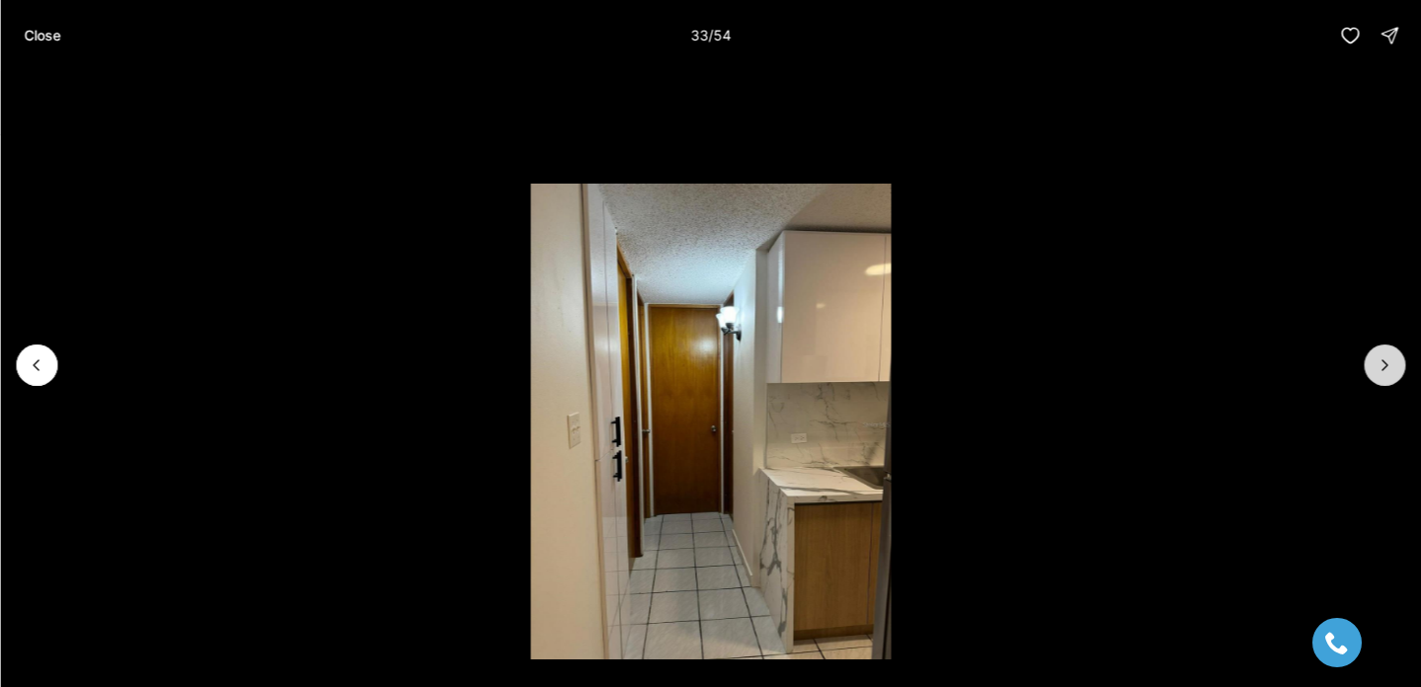
click at [1392, 369] on icon "Next slide" at bounding box center [1384, 365] width 20 height 20
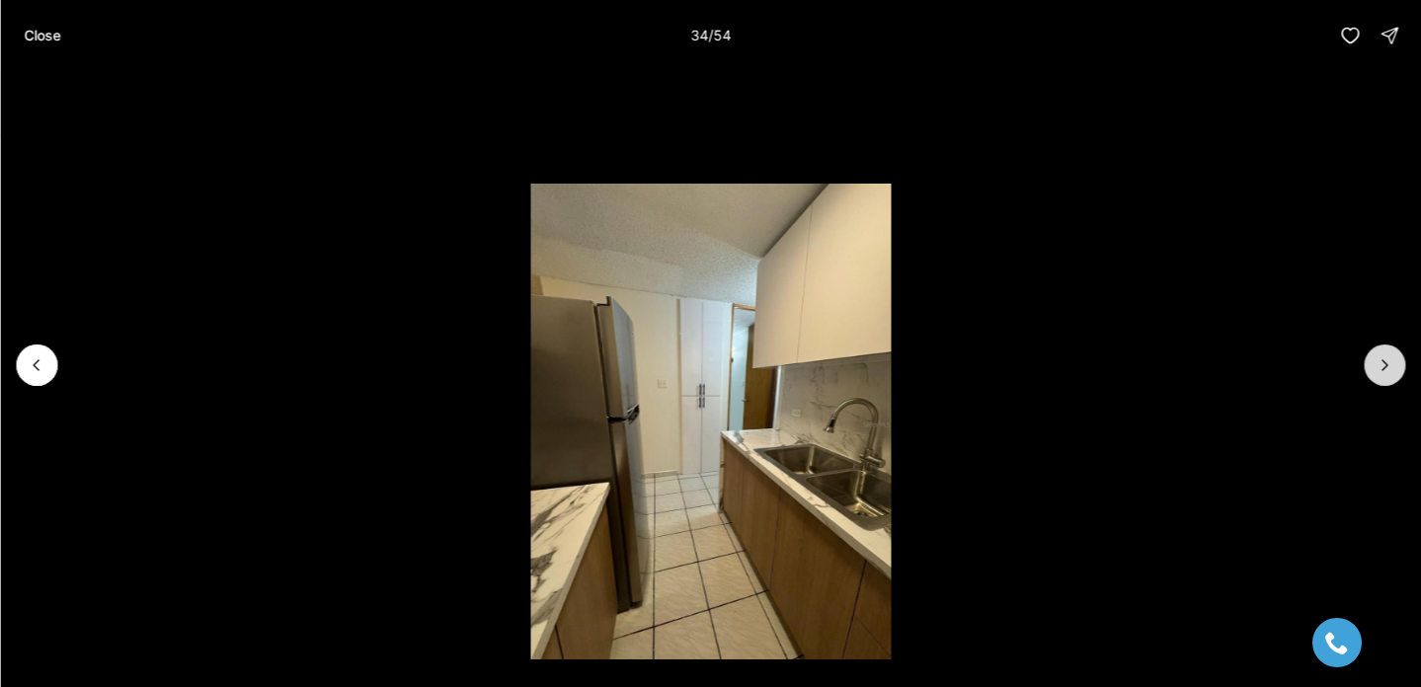
click at [1392, 369] on icon "Next slide" at bounding box center [1384, 365] width 20 height 20
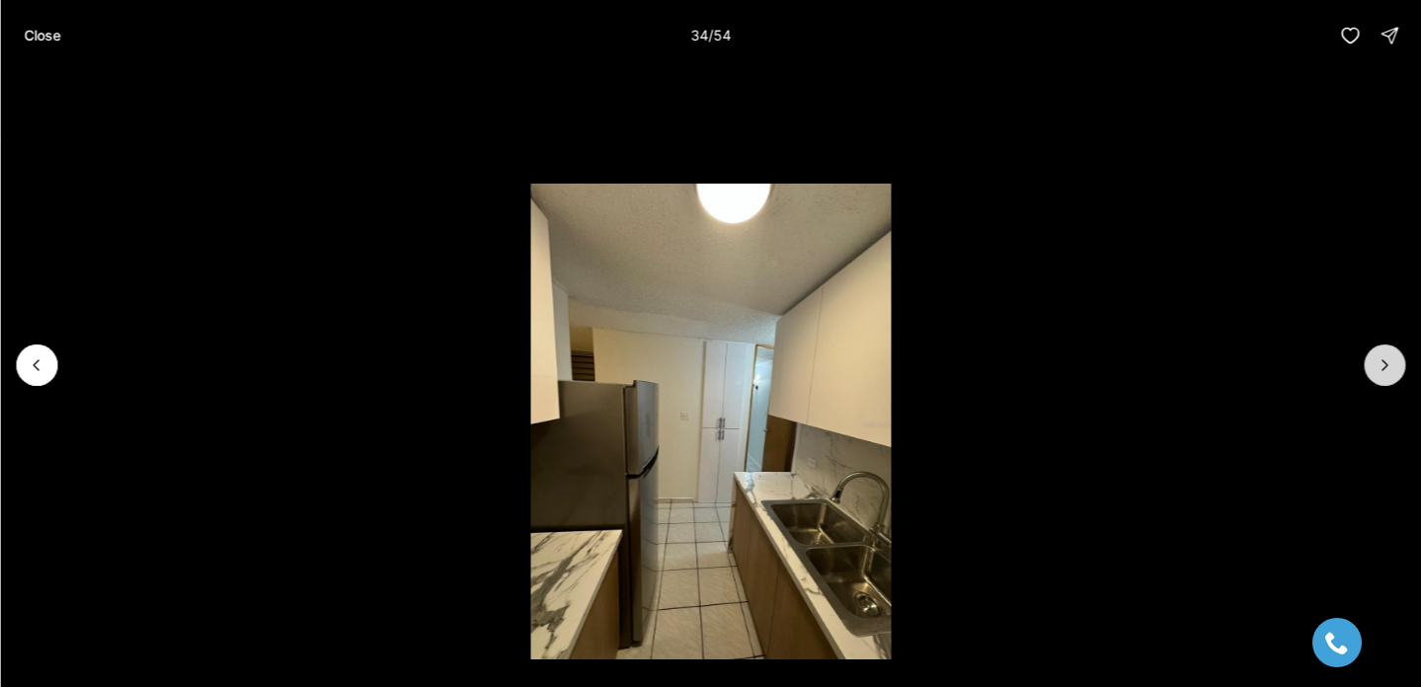
click at [1392, 369] on icon "Next slide" at bounding box center [1384, 365] width 20 height 20
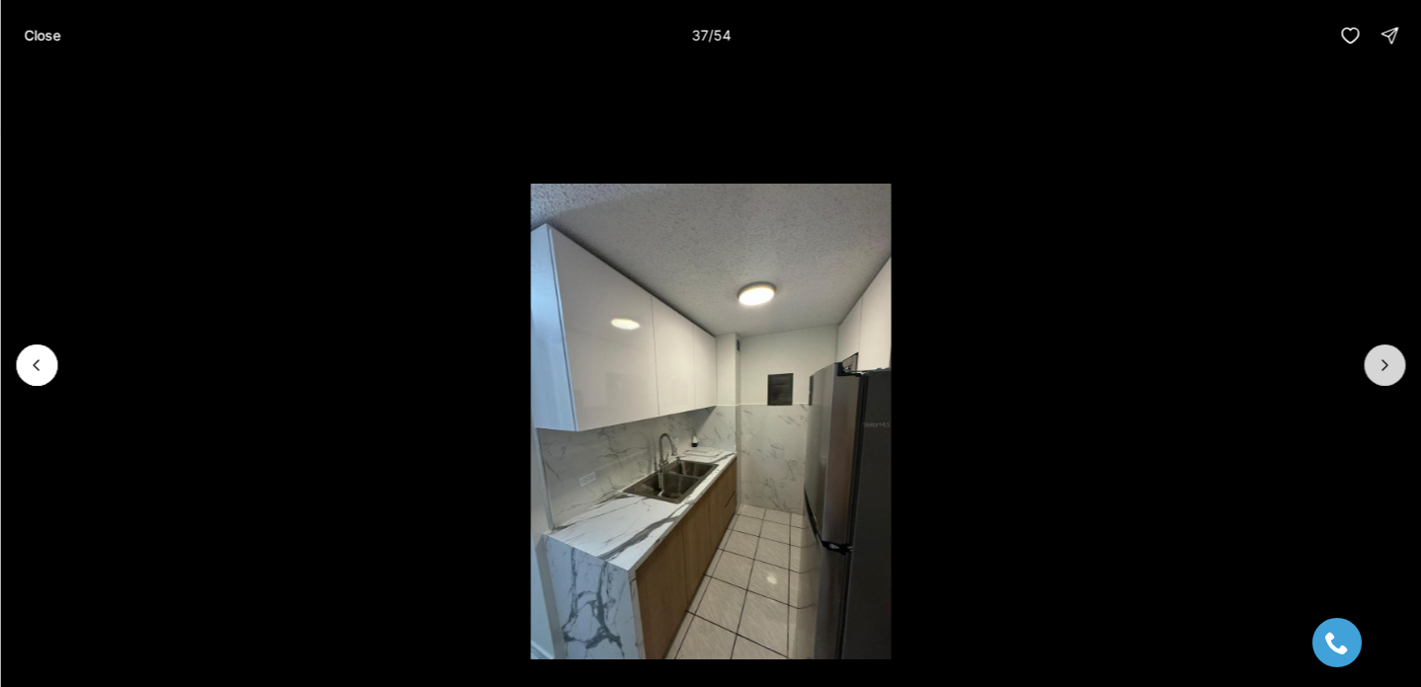
click at [1392, 369] on icon "Next slide" at bounding box center [1384, 365] width 20 height 20
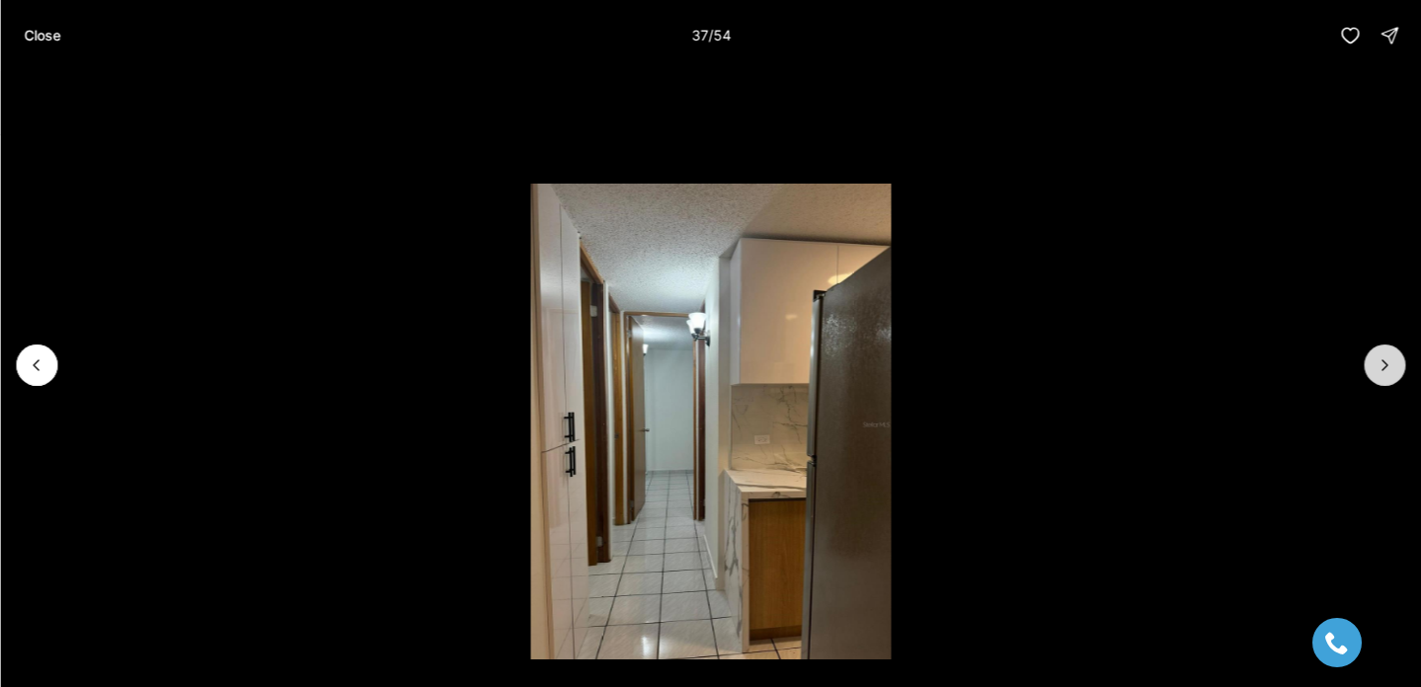
click at [1392, 369] on icon "Next slide" at bounding box center [1384, 365] width 20 height 20
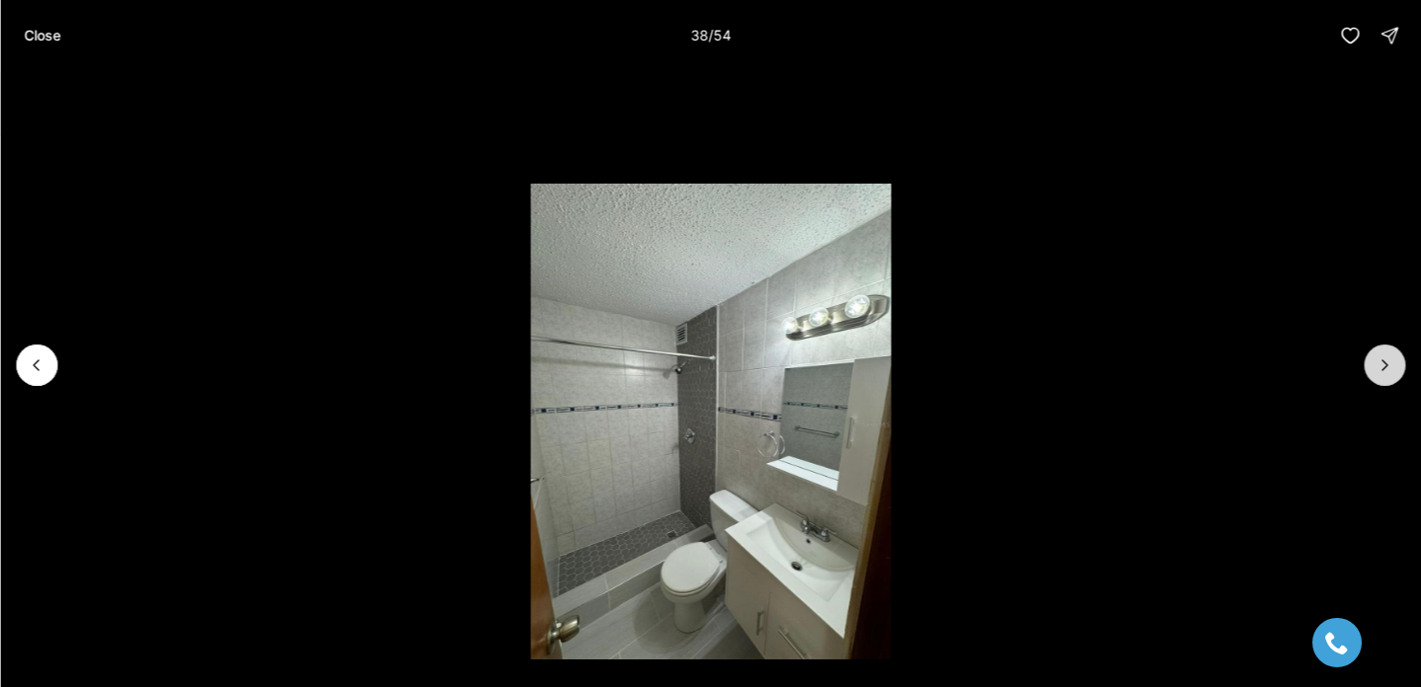
click at [1392, 369] on icon "Next slide" at bounding box center [1384, 365] width 20 height 20
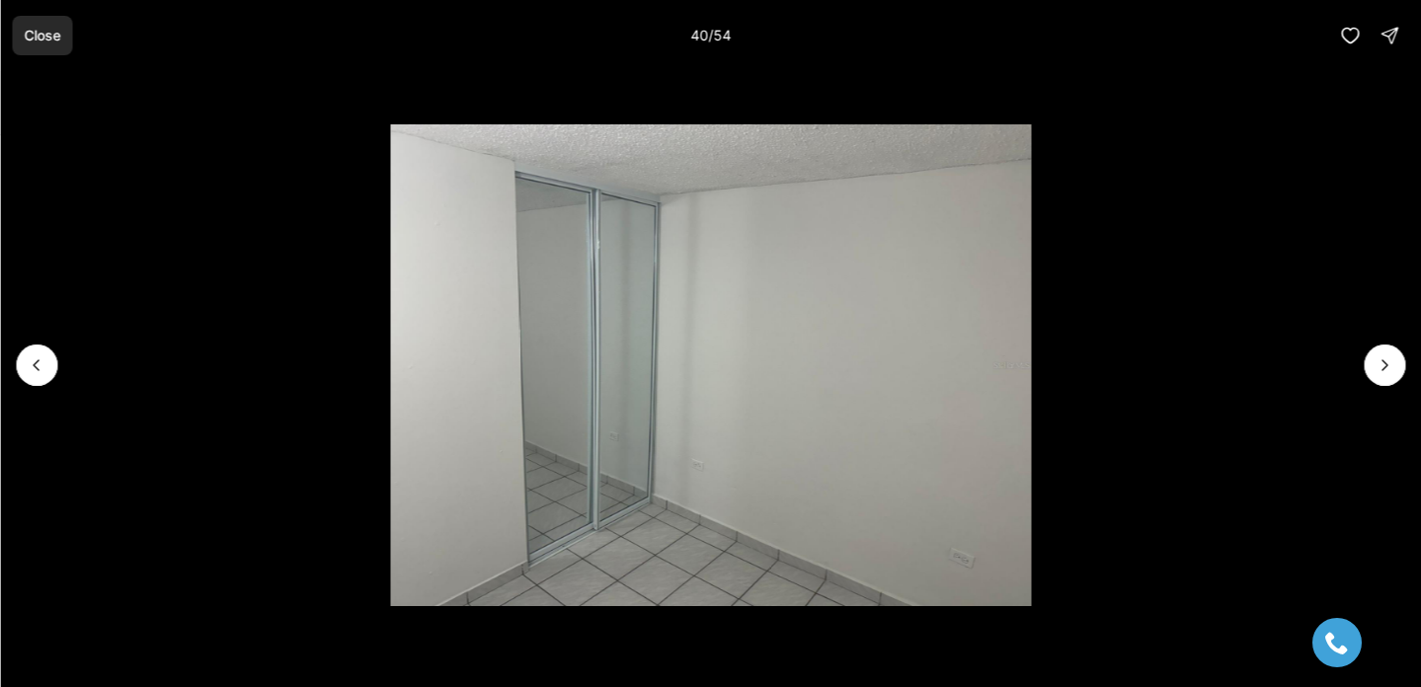
click at [47, 44] on button "Close" at bounding box center [42, 35] width 60 height 39
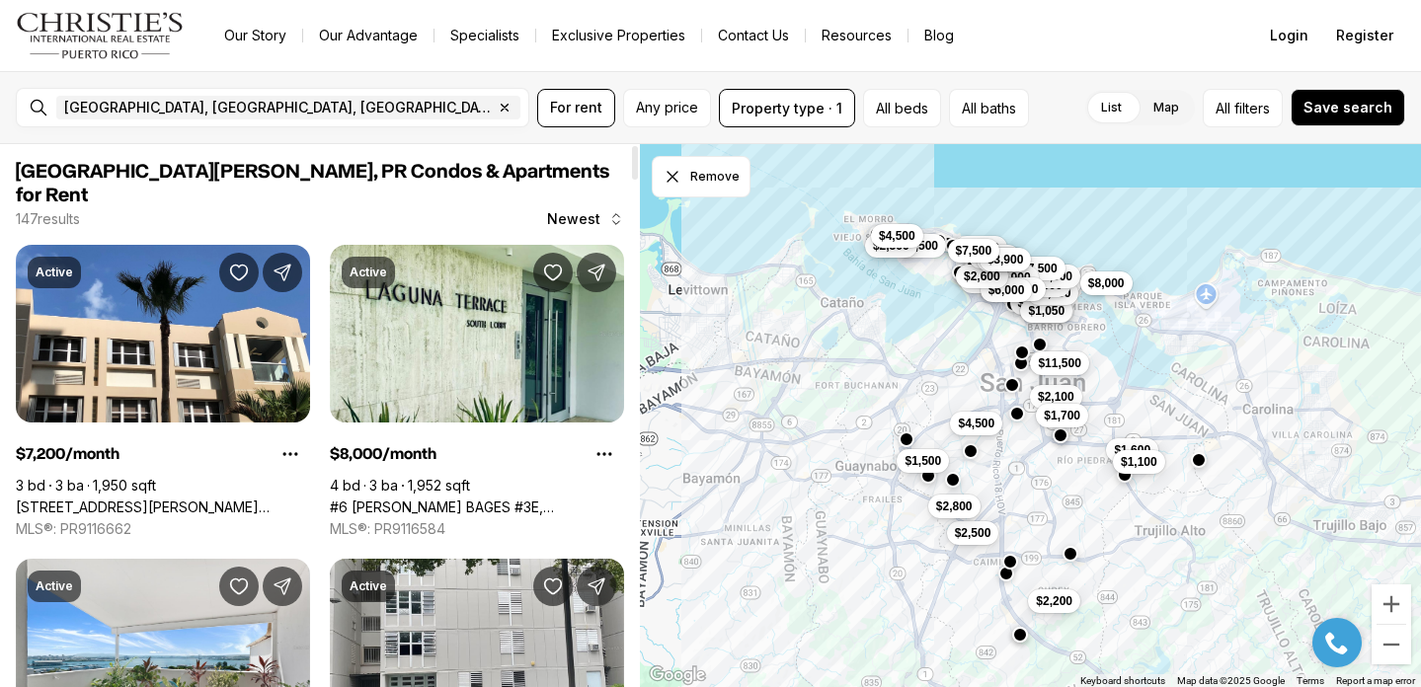
click at [590, 211] on span "Newest" at bounding box center [573, 219] width 53 height 16
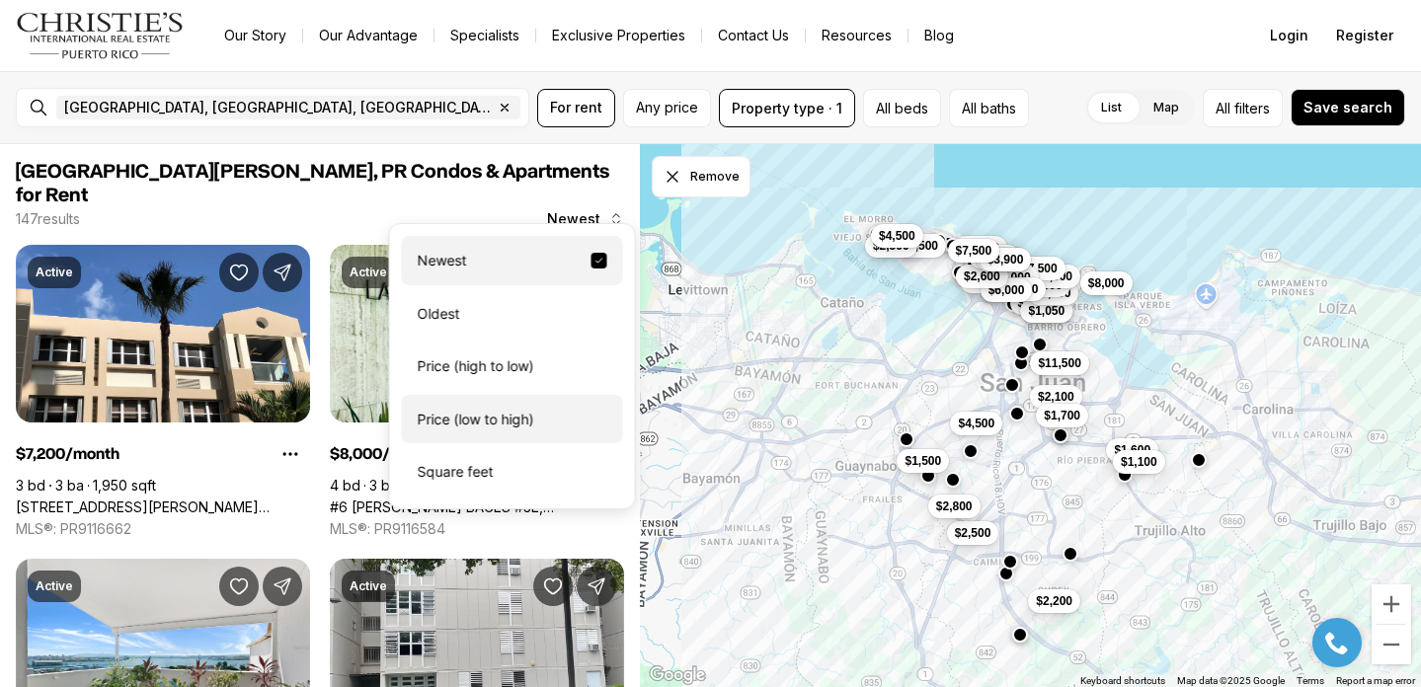
click at [490, 407] on div "Price (low to high)" at bounding box center [512, 419] width 221 height 49
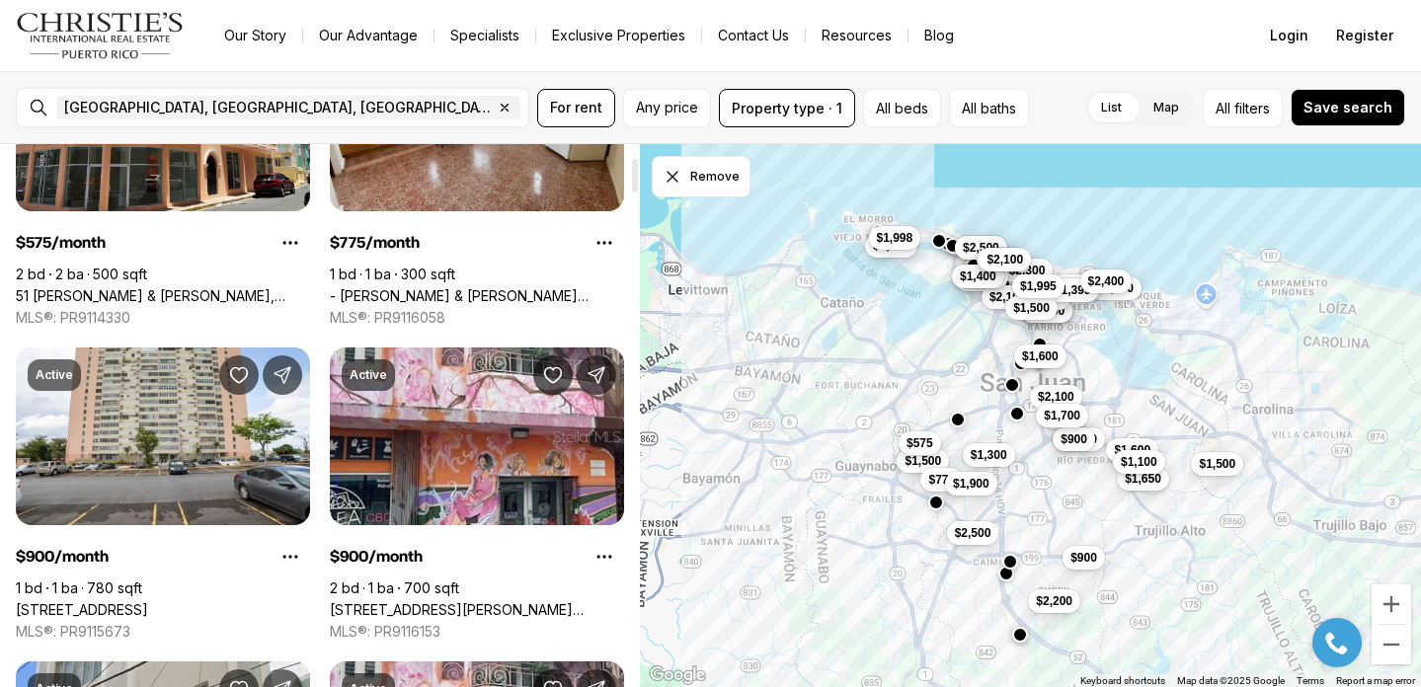
scroll to position [210, 0]
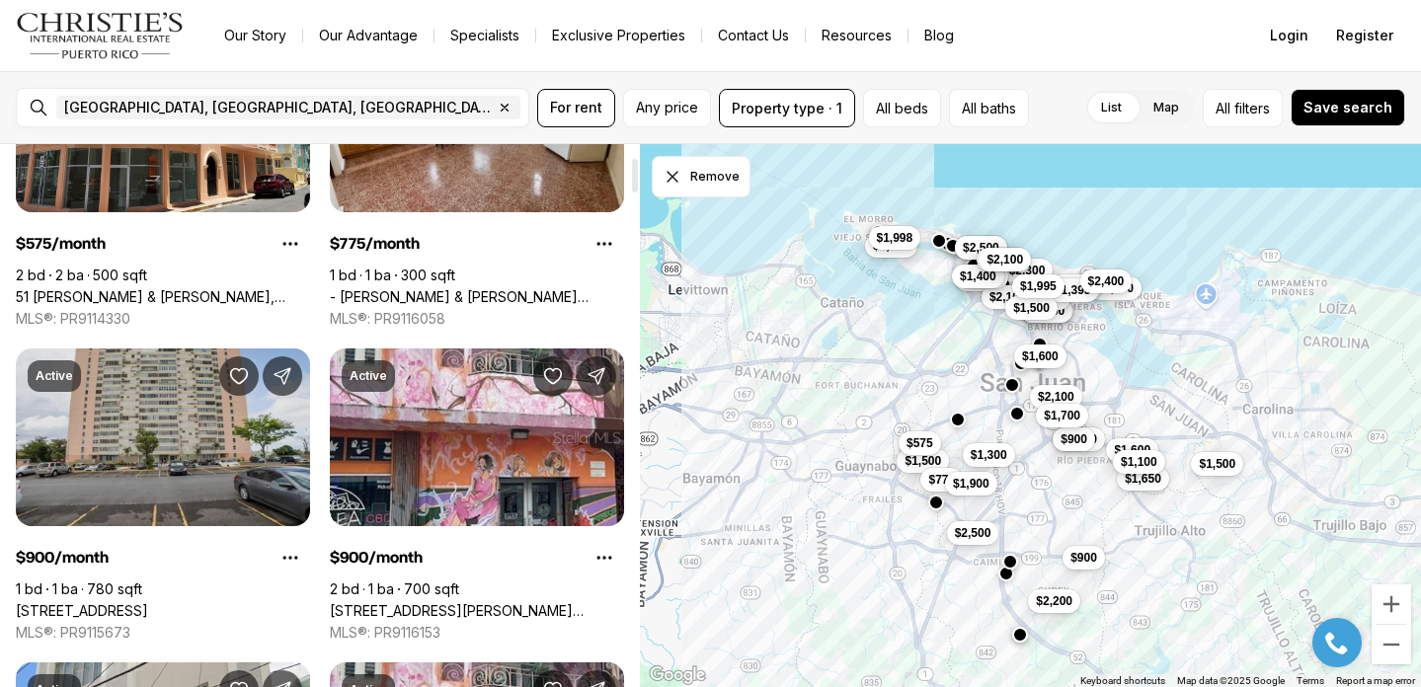
click at [148, 602] on link "[STREET_ADDRESS]" at bounding box center [82, 611] width 132 height 18
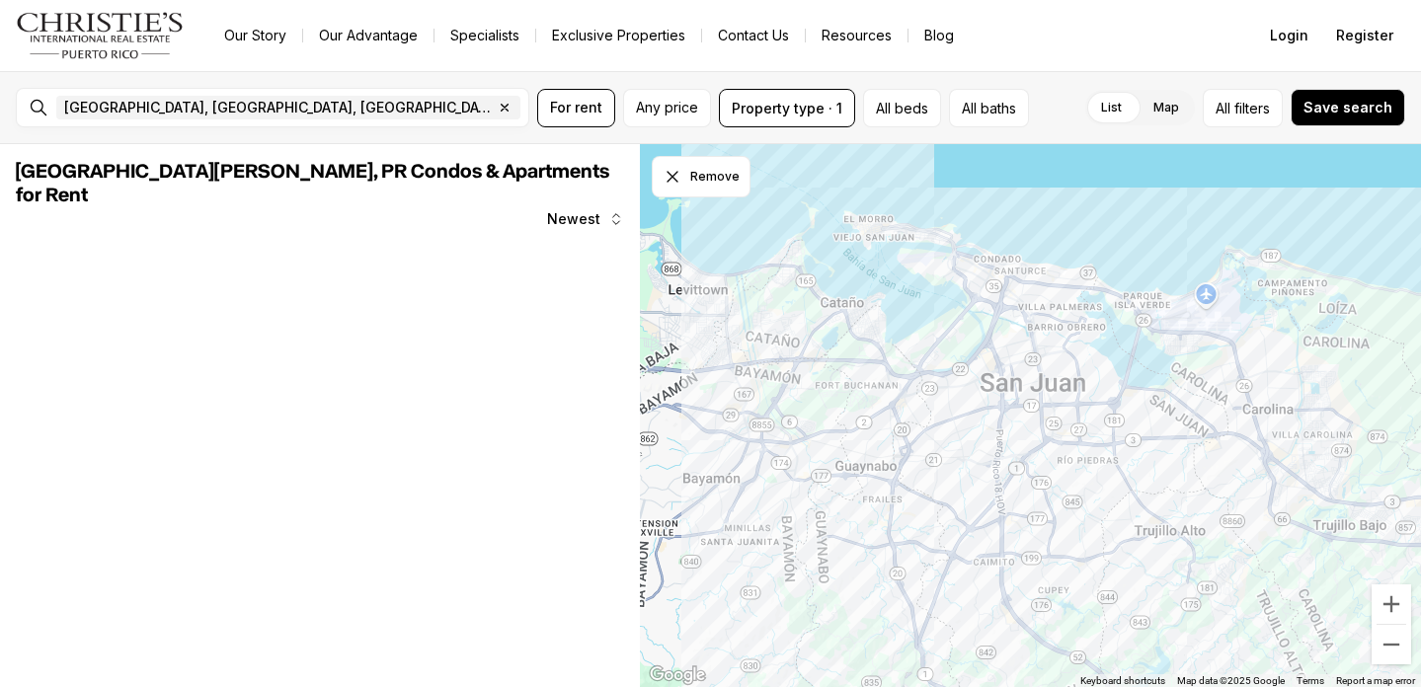
click at [587, 211] on span "Newest" at bounding box center [573, 219] width 53 height 16
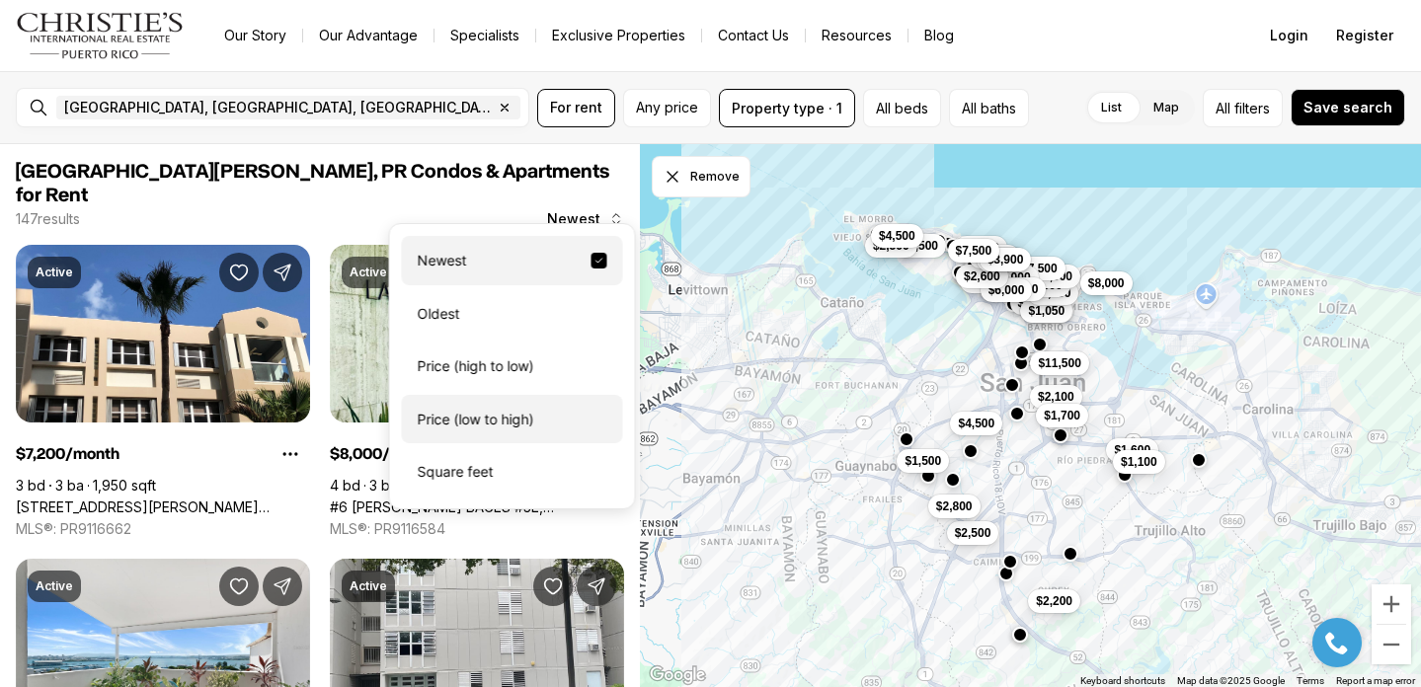
click at [490, 422] on div "Price (low to high)" at bounding box center [512, 419] width 221 height 49
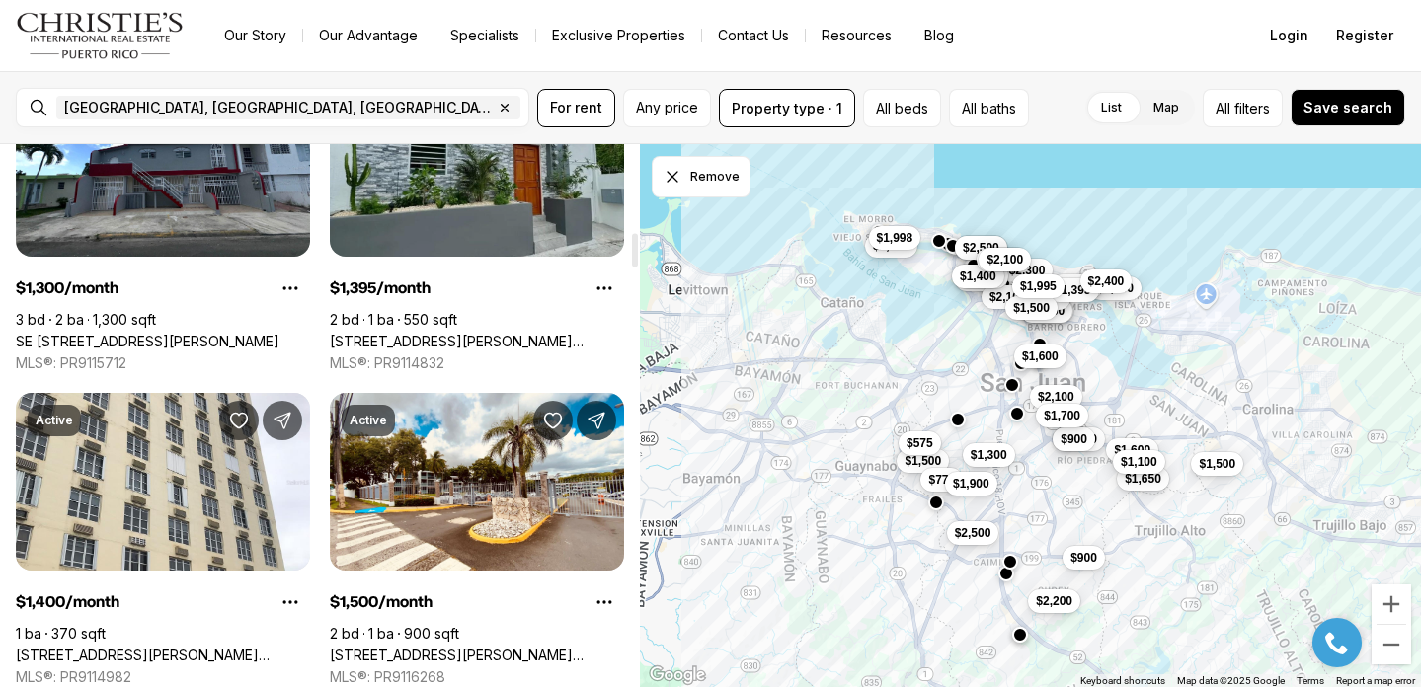
scroll to position [1432, 0]
